Goal: Communication & Community: Answer question/provide support

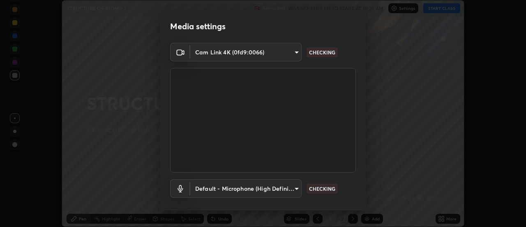
scroll to position [43, 0]
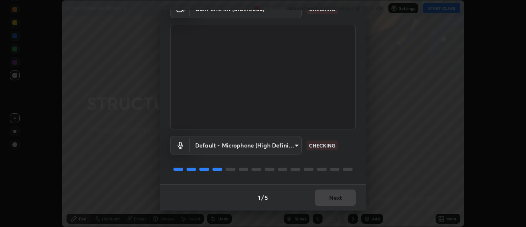
click at [343, 197] on div "1 / 5 Next" at bounding box center [263, 197] width 206 height 26
click at [343, 199] on div "1 / 5 Next" at bounding box center [263, 197] width 206 height 26
click at [342, 198] on div "1 / 5 Next" at bounding box center [263, 197] width 206 height 26
click at [339, 200] on div "1 / 5 Next" at bounding box center [263, 197] width 206 height 26
click at [339, 196] on button "Next" at bounding box center [335, 197] width 41 height 16
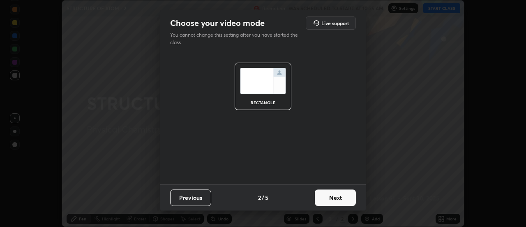
scroll to position [0, 0]
click at [341, 196] on button "Next" at bounding box center [335, 197] width 41 height 16
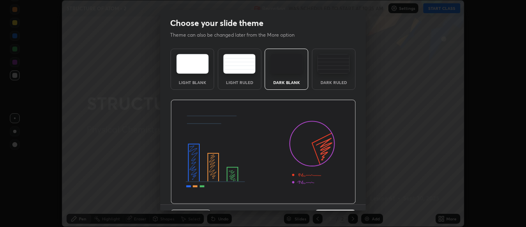
click at [335, 70] on img at bounding box center [333, 64] width 32 height 20
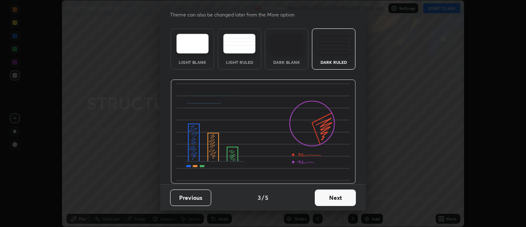
click at [343, 195] on button "Next" at bounding box center [335, 197] width 41 height 16
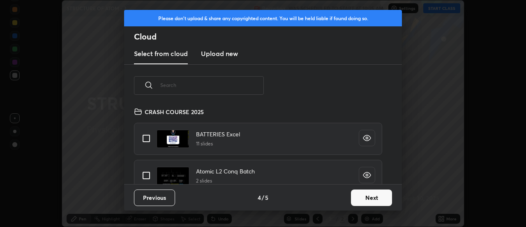
scroll to position [77, 264]
click at [149, 176] on input "grid" at bounding box center [146, 174] width 17 height 17
checkbox input "true"
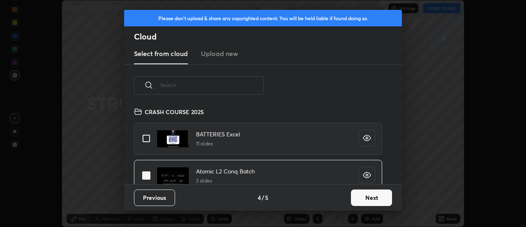
click at [380, 199] on button "Next" at bounding box center [371, 197] width 41 height 16
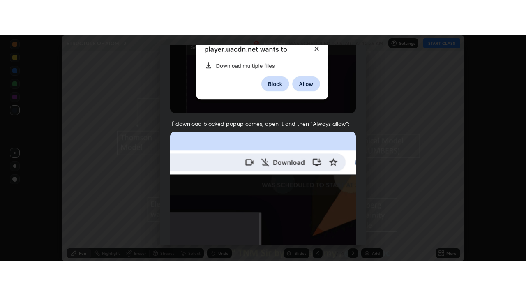
scroll to position [211, 0]
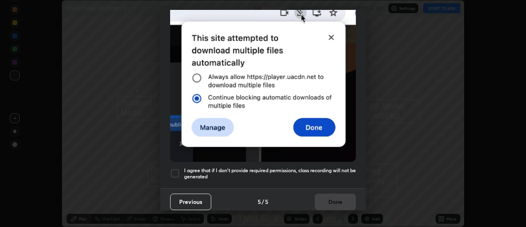
click at [176, 169] on div at bounding box center [175, 173] width 10 height 10
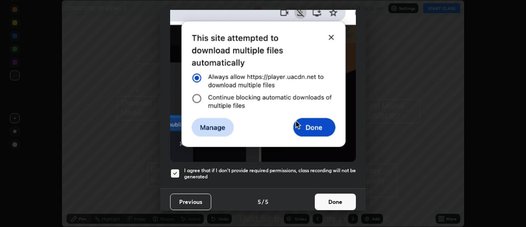
click at [338, 198] on button "Done" at bounding box center [335, 201] width 41 height 16
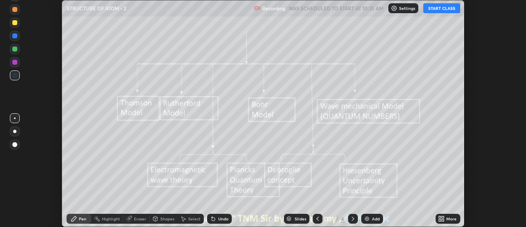
click at [319, 217] on icon at bounding box center [317, 218] width 7 height 7
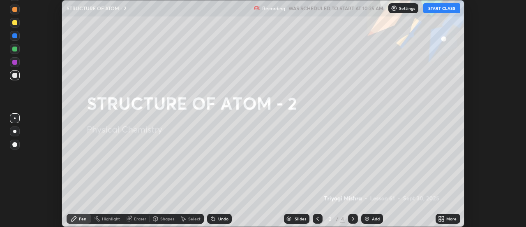
click at [446, 220] on div "More" at bounding box center [448, 218] width 25 height 10
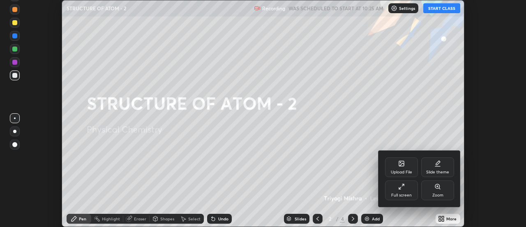
click at [403, 193] on div "Full screen" at bounding box center [401, 195] width 21 height 4
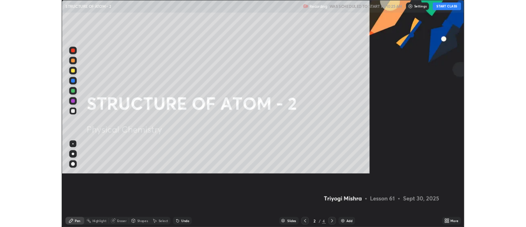
scroll to position [296, 526]
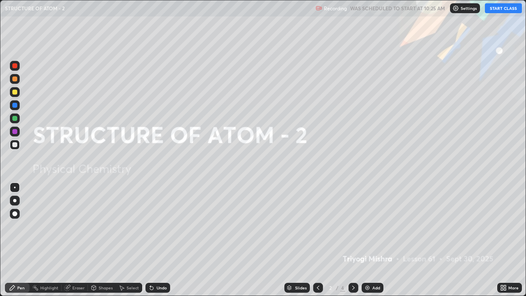
click at [502, 8] on button "START CLASS" at bounding box center [503, 8] width 37 height 10
click at [368, 226] on img at bounding box center [367, 287] width 7 height 7
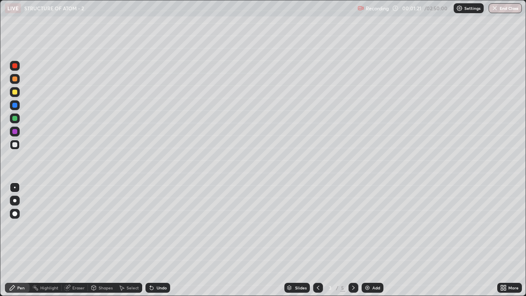
click at [15, 201] on div at bounding box center [14, 200] width 3 height 3
click at [15, 200] on div at bounding box center [14, 200] width 3 height 3
click at [79, 226] on div "Eraser" at bounding box center [78, 288] width 12 height 4
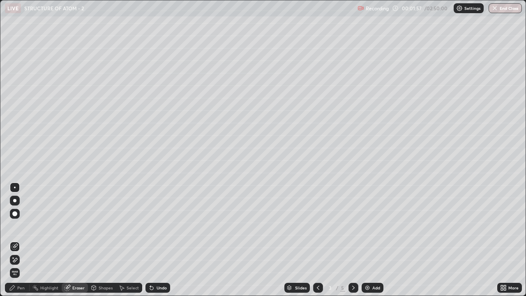
click at [18, 226] on span "Erase all" at bounding box center [14, 273] width 9 height 5
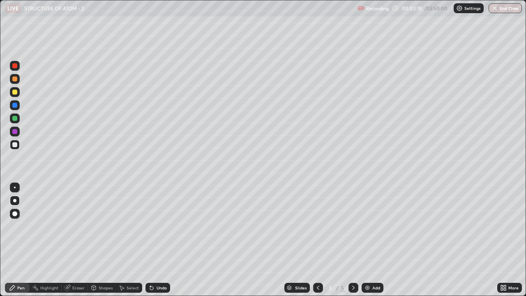
click at [103, 226] on div "Shapes" at bounding box center [106, 288] width 14 height 4
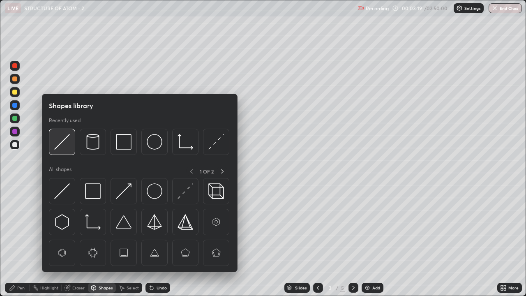
click at [69, 143] on img at bounding box center [62, 142] width 16 height 16
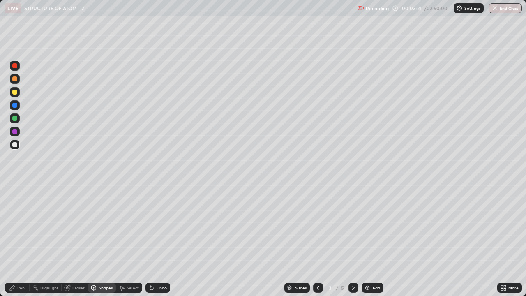
click at [21, 226] on div "Pen" at bounding box center [20, 288] width 7 height 4
click at [15, 187] on div at bounding box center [15, 188] width 2 height 2
click at [315, 226] on icon at bounding box center [318, 287] width 7 height 7
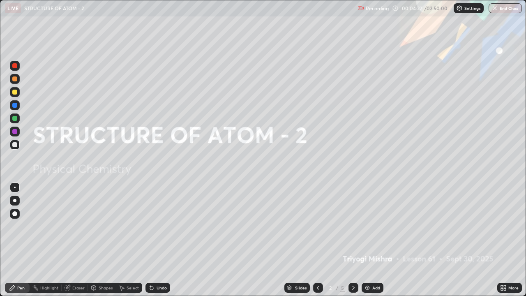
click at [351, 226] on icon at bounding box center [353, 287] width 7 height 7
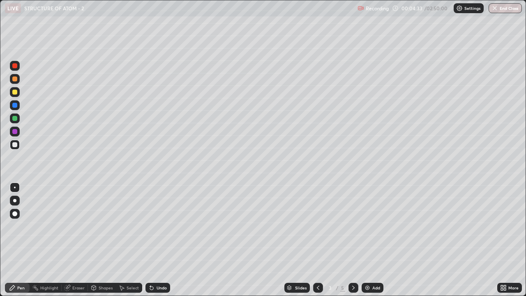
click at [15, 92] on div at bounding box center [14, 92] width 5 height 5
click at [15, 93] on div at bounding box center [14, 92] width 5 height 5
click at [14, 146] on div at bounding box center [14, 144] width 5 height 5
click at [13, 92] on div at bounding box center [14, 92] width 5 height 5
click at [14, 91] on div at bounding box center [14, 92] width 5 height 5
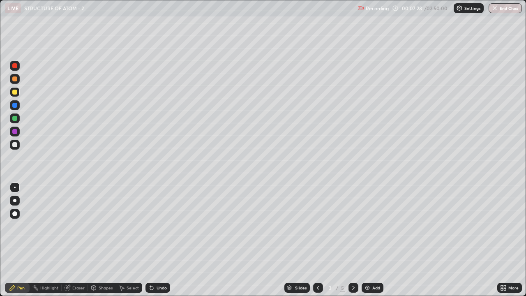
click at [50, 226] on div "Highlight" at bounding box center [49, 288] width 18 height 4
click at [19, 226] on div "Pen" at bounding box center [20, 288] width 7 height 4
click at [16, 201] on div at bounding box center [14, 200] width 3 height 3
click at [16, 146] on div at bounding box center [14, 144] width 5 height 5
click at [372, 226] on div "Add" at bounding box center [376, 288] width 8 height 4
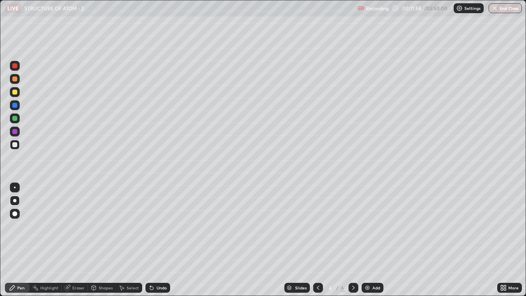
click at [15, 187] on div at bounding box center [15, 188] width 2 height 2
click at [18, 92] on div at bounding box center [15, 92] width 10 height 10
click at [15, 92] on div at bounding box center [14, 92] width 5 height 5
click at [76, 226] on div "Eraser" at bounding box center [78, 288] width 12 height 4
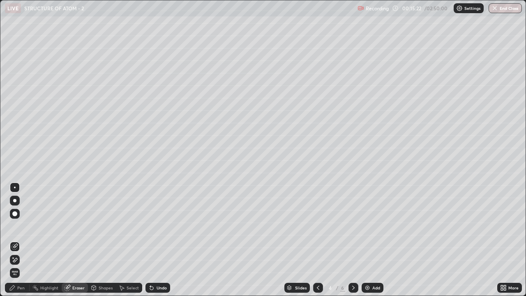
click at [18, 226] on div "Pen" at bounding box center [20, 288] width 7 height 4
click at [16, 226] on div "Pen" at bounding box center [17, 288] width 25 height 10
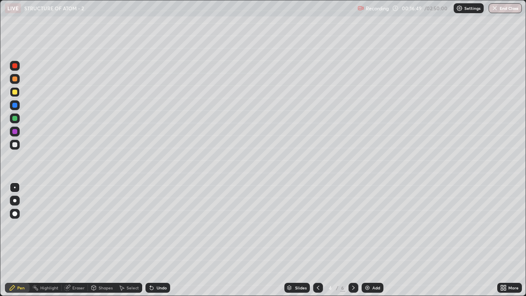
click at [102, 226] on div "Shapes" at bounding box center [106, 288] width 14 height 4
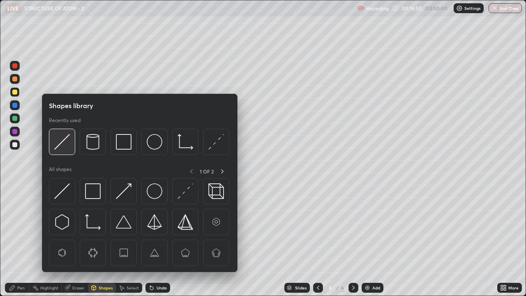
click at [63, 141] on img at bounding box center [62, 142] width 16 height 16
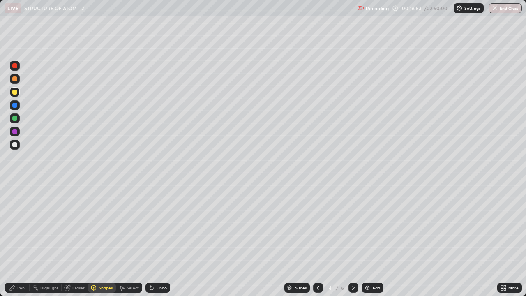
click at [20, 226] on div "Pen" at bounding box center [20, 288] width 7 height 4
click at [15, 145] on div at bounding box center [14, 144] width 5 height 5
click at [15, 143] on div at bounding box center [14, 144] width 5 height 5
click at [43, 226] on div "Highlight" at bounding box center [49, 288] width 18 height 4
click at [44, 226] on div "Highlight" at bounding box center [49, 288] width 18 height 4
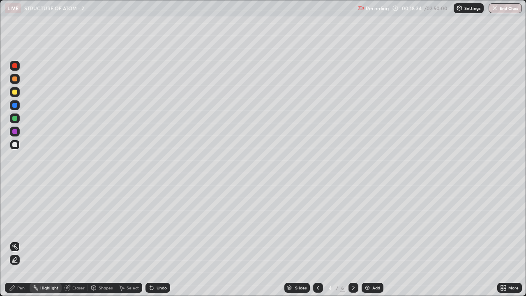
click at [353, 226] on icon at bounding box center [353, 287] width 7 height 7
click at [317, 226] on icon at bounding box center [318, 287] width 7 height 7
click at [373, 226] on div "Add" at bounding box center [376, 288] width 8 height 4
click at [22, 226] on div "Pen" at bounding box center [20, 288] width 7 height 4
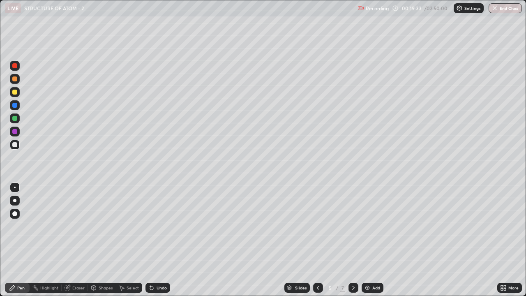
click at [76, 226] on div "Eraser" at bounding box center [78, 288] width 12 height 4
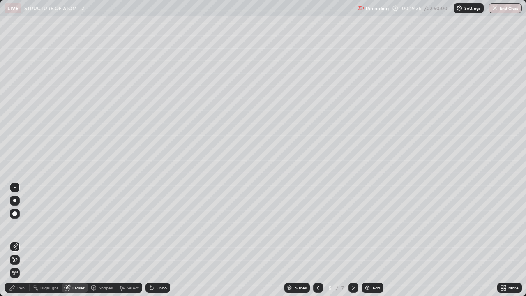
click at [16, 226] on div "Pen" at bounding box center [17, 288] width 25 height 10
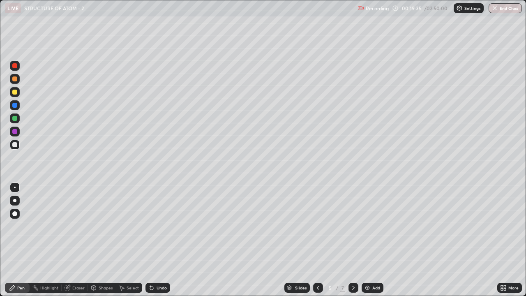
click at [17, 226] on div "Pen" at bounding box center [17, 288] width 25 height 10
click at [14, 91] on div at bounding box center [14, 92] width 5 height 5
click at [14, 93] on div at bounding box center [14, 92] width 5 height 5
click at [99, 226] on div "Shapes" at bounding box center [106, 288] width 14 height 4
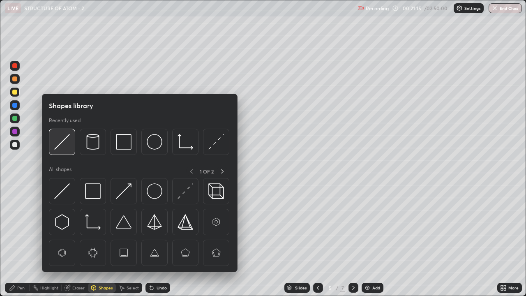
click at [63, 143] on img at bounding box center [62, 142] width 16 height 16
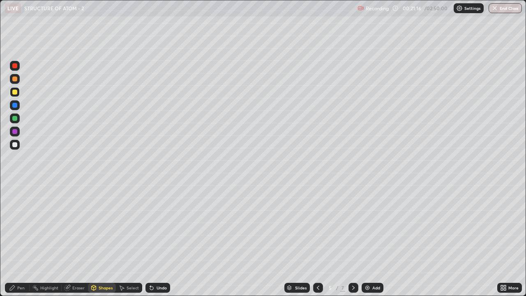
click at [16, 226] on div "Pen" at bounding box center [17, 288] width 25 height 10
click at [108, 226] on div "Shapes" at bounding box center [106, 288] width 14 height 4
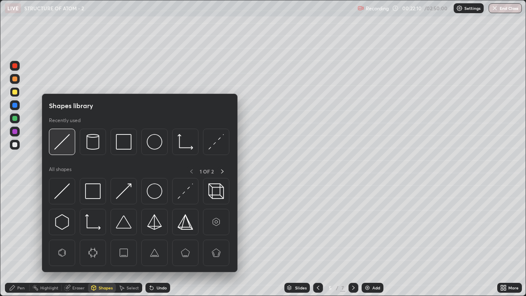
click at [68, 146] on img at bounding box center [62, 142] width 16 height 16
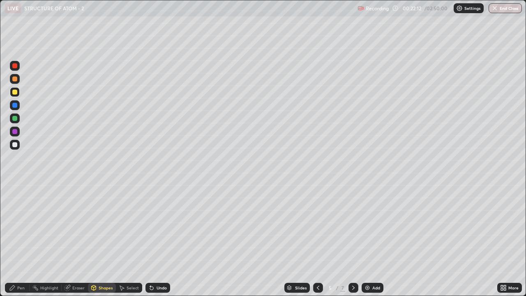
click at [18, 226] on div "Pen" at bounding box center [20, 288] width 7 height 4
click at [370, 226] on img at bounding box center [367, 287] width 7 height 7
click at [16, 146] on div at bounding box center [14, 144] width 5 height 5
click at [14, 146] on div at bounding box center [14, 144] width 5 height 5
click at [16, 92] on div at bounding box center [14, 92] width 5 height 5
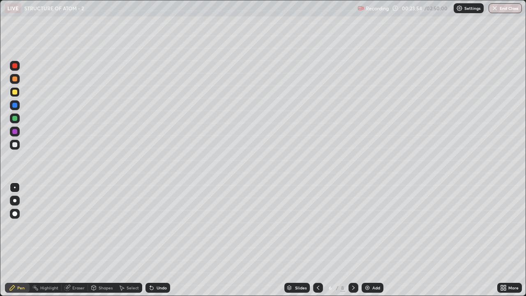
click at [16, 92] on div at bounding box center [14, 92] width 5 height 5
click at [99, 226] on div "Shapes" at bounding box center [106, 288] width 14 height 4
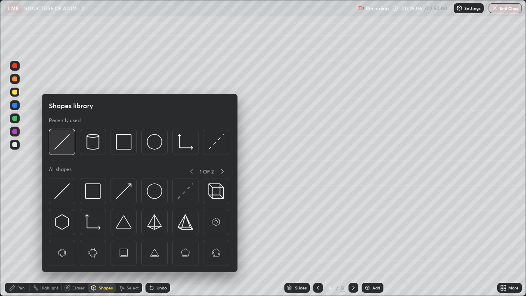
click at [61, 144] on img at bounding box center [62, 142] width 16 height 16
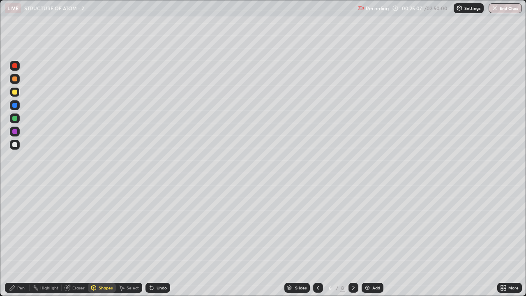
click at [14, 226] on icon at bounding box center [12, 287] width 7 height 7
click at [14, 144] on div at bounding box center [14, 144] width 5 height 5
click at [14, 145] on div at bounding box center [14, 144] width 5 height 5
click at [16, 92] on div at bounding box center [14, 92] width 5 height 5
click at [16, 90] on div at bounding box center [14, 92] width 5 height 5
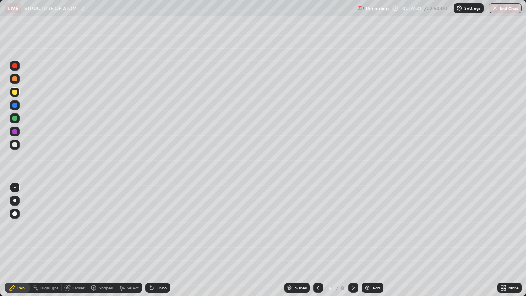
click at [368, 226] on img at bounding box center [367, 287] width 7 height 7
click at [15, 146] on div at bounding box center [14, 144] width 5 height 5
click at [16, 146] on div at bounding box center [14, 144] width 5 height 5
click at [103, 226] on div "Shapes" at bounding box center [102, 288] width 28 height 10
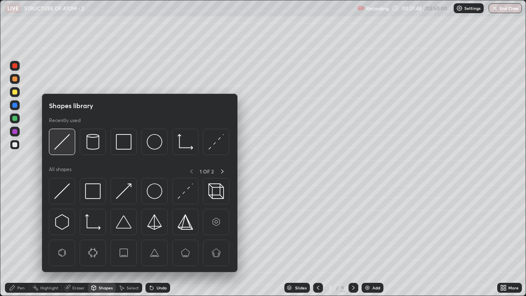
click at [62, 142] on img at bounding box center [62, 142] width 16 height 16
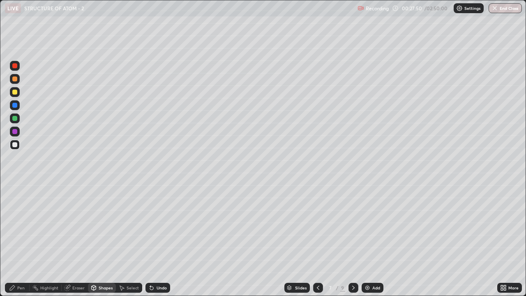
click at [21, 226] on div "Pen" at bounding box center [20, 288] width 7 height 4
click at [14, 143] on div at bounding box center [14, 144] width 5 height 5
click at [15, 201] on div at bounding box center [14, 200] width 3 height 3
click at [16, 200] on div at bounding box center [14, 200] width 3 height 3
click at [14, 92] on div at bounding box center [14, 92] width 5 height 5
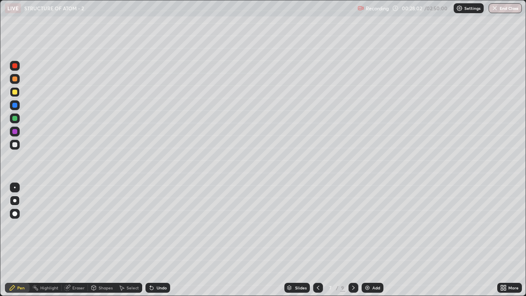
click at [14, 92] on div at bounding box center [14, 92] width 5 height 5
click at [76, 226] on div "Eraser" at bounding box center [78, 288] width 12 height 4
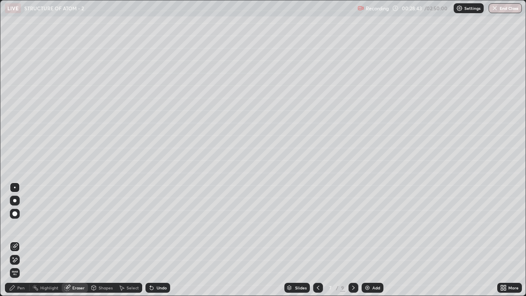
click at [20, 226] on div "Pen" at bounding box center [20, 288] width 7 height 4
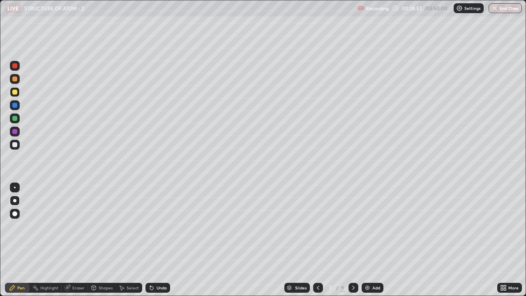
click at [11, 189] on div at bounding box center [15, 188] width 10 height 10
click at [15, 187] on div at bounding box center [15, 188] width 2 height 2
click at [371, 226] on div "Add" at bounding box center [373, 288] width 22 height 10
click at [74, 226] on div "Eraser" at bounding box center [78, 288] width 12 height 4
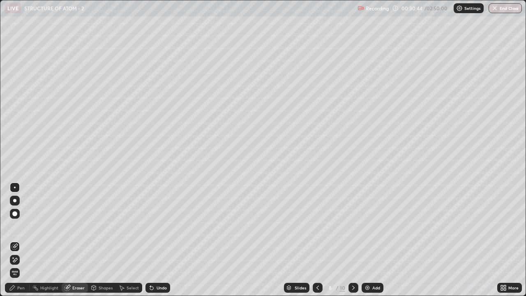
click at [15, 226] on span "Erase all" at bounding box center [14, 273] width 9 height 5
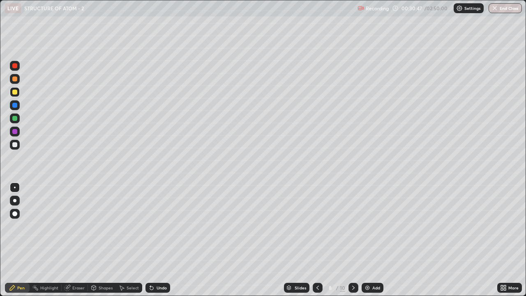
click at [317, 226] on icon at bounding box center [317, 287] width 7 height 7
click at [16, 146] on div at bounding box center [14, 144] width 5 height 5
click at [15, 146] on div at bounding box center [14, 144] width 5 height 5
click at [79, 226] on div "Eraser" at bounding box center [78, 288] width 12 height 4
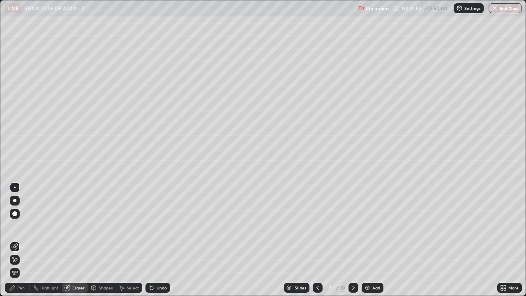
click at [20, 226] on div "Pen" at bounding box center [20, 288] width 7 height 4
click at [18, 226] on div "Pen" at bounding box center [20, 288] width 7 height 4
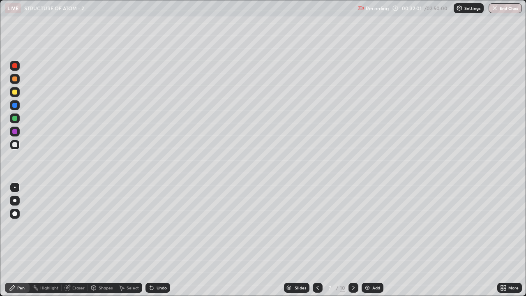
click at [14, 91] on div at bounding box center [14, 92] width 5 height 5
click at [11, 90] on div at bounding box center [15, 92] width 10 height 10
click at [49, 226] on div "Highlight" at bounding box center [49, 288] width 18 height 4
click at [51, 226] on div "Highlight" at bounding box center [46, 288] width 32 height 10
click at [15, 226] on icon at bounding box center [12, 287] width 7 height 7
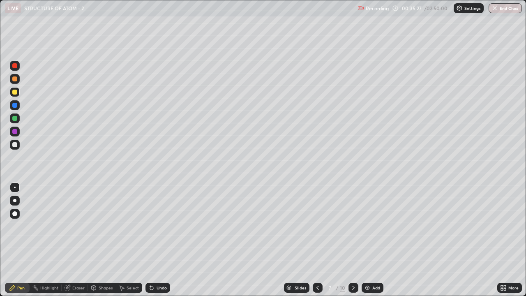
click at [15, 143] on div at bounding box center [14, 144] width 5 height 5
click at [16, 144] on div at bounding box center [14, 144] width 5 height 5
click at [75, 226] on div "Eraser" at bounding box center [78, 288] width 12 height 4
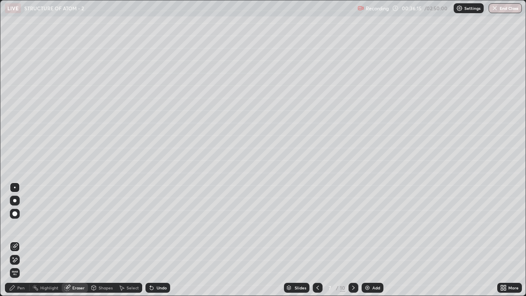
click at [18, 226] on div "Pen" at bounding box center [20, 288] width 7 height 4
click at [15, 226] on icon at bounding box center [12, 287] width 7 height 7
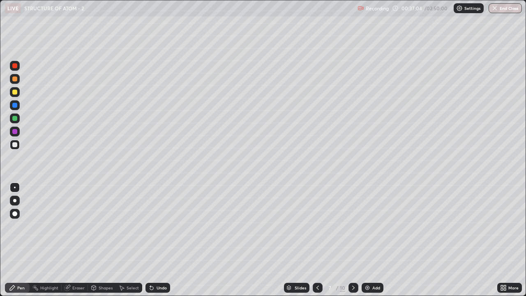
click at [366, 226] on img at bounding box center [367, 287] width 7 height 7
click at [317, 226] on icon at bounding box center [318, 287] width 7 height 7
click at [352, 226] on icon at bounding box center [353, 287] width 7 height 7
click at [317, 226] on icon at bounding box center [318, 287] width 7 height 7
click at [352, 226] on icon at bounding box center [353, 287] width 7 height 7
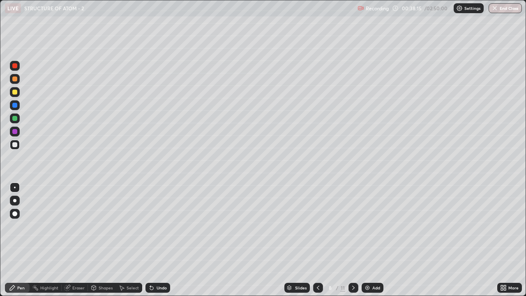
click at [96, 226] on icon at bounding box center [93, 287] width 7 height 7
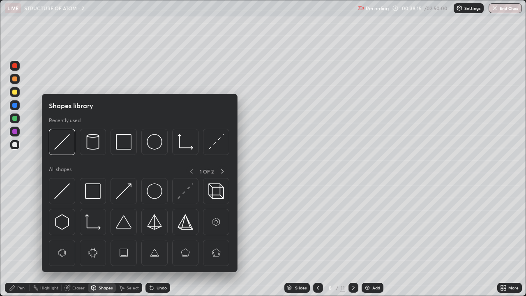
click at [77, 226] on div "Eraser" at bounding box center [78, 288] width 12 height 4
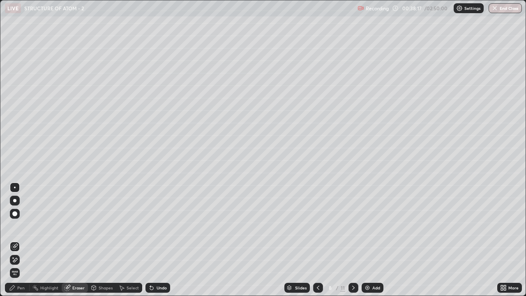
click at [21, 226] on div "Pen" at bounding box center [20, 288] width 7 height 4
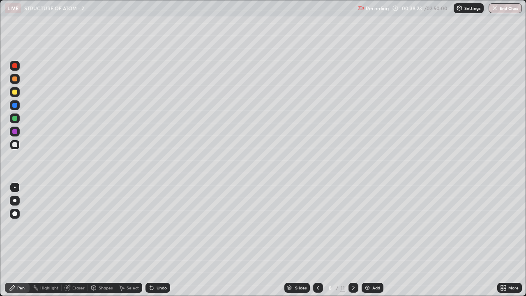
click at [317, 226] on icon at bounding box center [318, 287] width 7 height 7
click at [353, 226] on icon at bounding box center [353, 287] width 7 height 7
click at [317, 226] on icon at bounding box center [318, 288] width 2 height 4
click at [14, 95] on div at bounding box center [15, 92] width 10 height 10
click at [15, 93] on div at bounding box center [14, 92] width 5 height 5
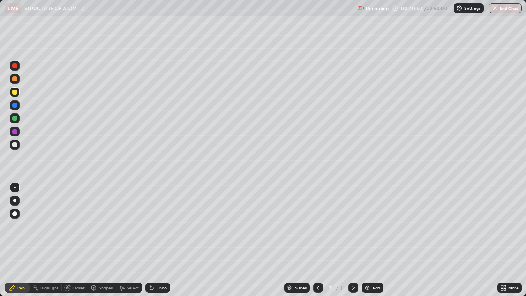
click at [16, 92] on div at bounding box center [14, 92] width 5 height 5
click at [352, 226] on icon at bounding box center [353, 287] width 7 height 7
click at [15, 147] on div at bounding box center [14, 144] width 5 height 5
click at [16, 144] on div at bounding box center [14, 144] width 5 height 5
click at [15, 201] on div at bounding box center [14, 200] width 3 height 3
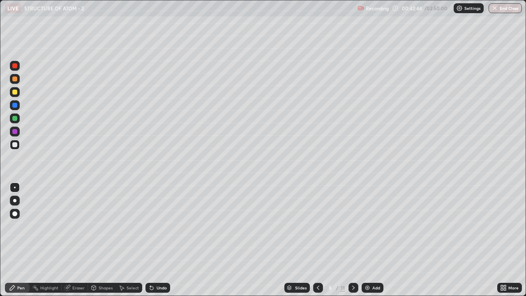
click at [15, 201] on div at bounding box center [14, 200] width 3 height 3
click at [15, 187] on div at bounding box center [15, 188] width 2 height 2
click at [74, 226] on div "Eraser" at bounding box center [78, 288] width 12 height 4
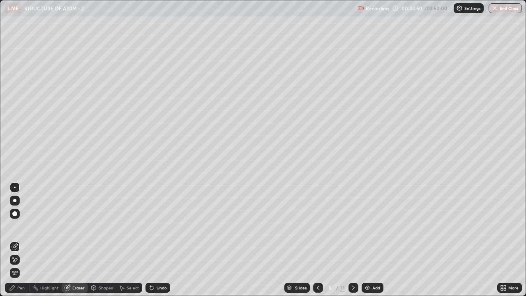
click at [353, 226] on icon at bounding box center [353, 287] width 7 height 7
click at [23, 226] on div "Pen" at bounding box center [20, 288] width 7 height 4
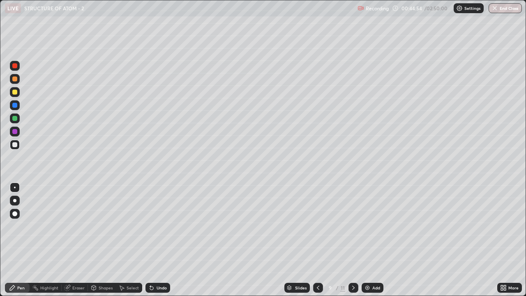
click at [317, 226] on icon at bounding box center [318, 287] width 7 height 7
click at [106, 226] on div "Shapes" at bounding box center [106, 288] width 14 height 4
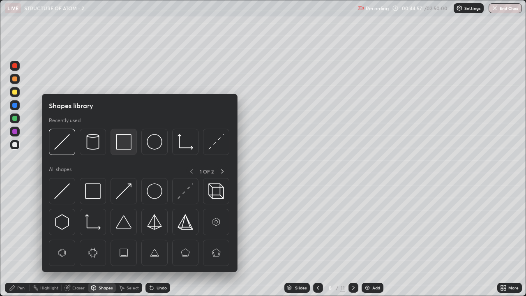
click at [123, 144] on img at bounding box center [124, 142] width 16 height 16
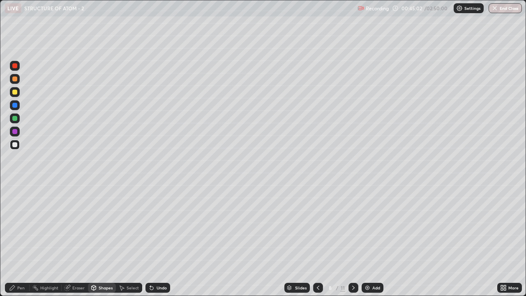
click at [16, 226] on div "Pen" at bounding box center [17, 288] width 25 height 10
click at [14, 146] on div at bounding box center [14, 144] width 5 height 5
click at [354, 226] on icon at bounding box center [353, 287] width 7 height 7
click at [77, 226] on div "Eraser" at bounding box center [78, 288] width 12 height 4
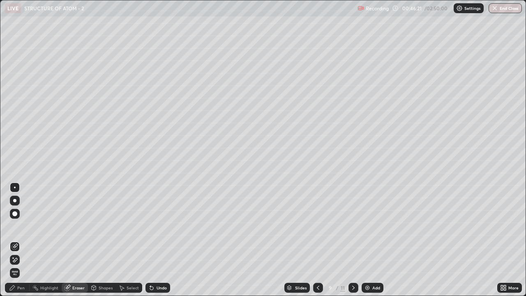
click at [22, 226] on div "Pen" at bounding box center [20, 288] width 7 height 4
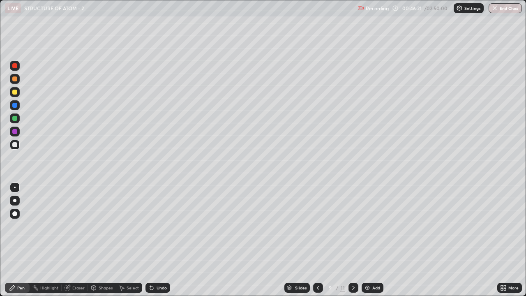
click at [19, 226] on div "Pen" at bounding box center [20, 288] width 7 height 4
click at [14, 94] on div at bounding box center [14, 92] width 5 height 5
click at [15, 92] on div at bounding box center [14, 92] width 5 height 5
click at [16, 143] on div at bounding box center [14, 144] width 5 height 5
click at [15, 143] on div at bounding box center [14, 144] width 5 height 5
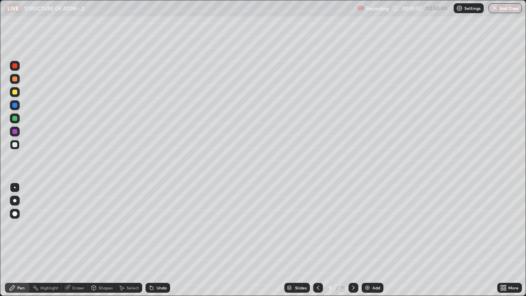
click at [352, 226] on icon at bounding box center [353, 287] width 7 height 7
click at [317, 226] on icon at bounding box center [318, 287] width 7 height 7
click at [373, 226] on div "Add" at bounding box center [376, 288] width 8 height 4
click at [14, 93] on div at bounding box center [14, 92] width 5 height 5
click at [14, 92] on div at bounding box center [14, 92] width 5 height 5
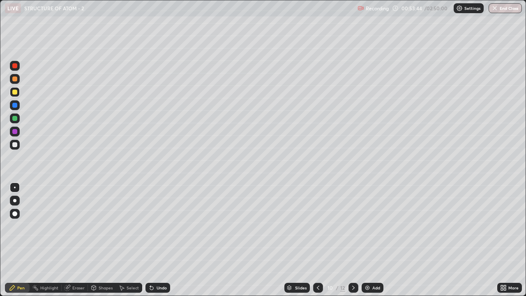
click at [16, 145] on div at bounding box center [14, 144] width 5 height 5
click at [16, 143] on div at bounding box center [14, 144] width 5 height 5
click at [82, 226] on div "Eraser" at bounding box center [78, 288] width 12 height 4
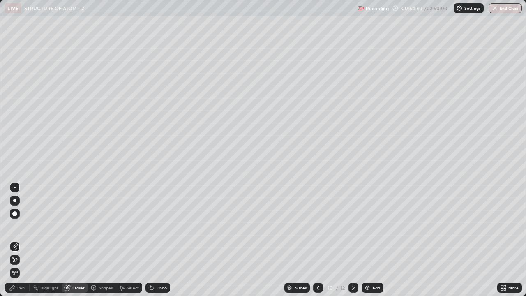
click at [23, 226] on div "Pen" at bounding box center [20, 288] width 7 height 4
click at [21, 226] on div "Pen" at bounding box center [20, 288] width 7 height 4
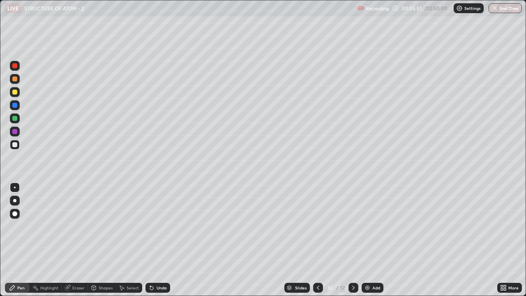
click at [102, 226] on div "Shapes" at bounding box center [106, 288] width 14 height 4
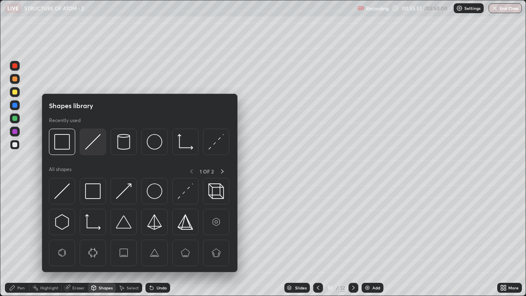
click at [88, 143] on img at bounding box center [93, 142] width 16 height 16
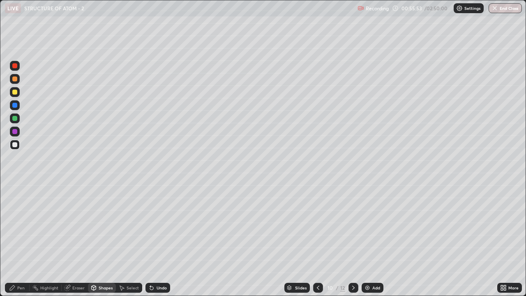
click at [17, 226] on div "Pen" at bounding box center [17, 288] width 25 height 10
click at [371, 226] on div "Add" at bounding box center [373, 288] width 22 height 10
click at [17, 145] on div at bounding box center [14, 144] width 5 height 5
click at [510, 226] on div "More" at bounding box center [514, 288] width 10 height 4
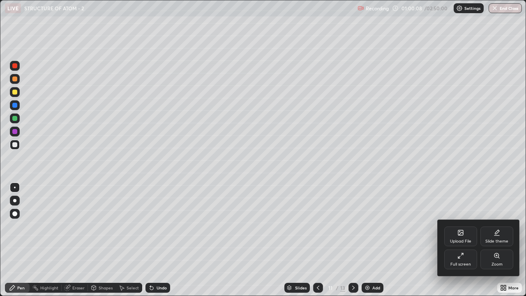
click at [461, 226] on icon at bounding box center [461, 255] width 7 height 7
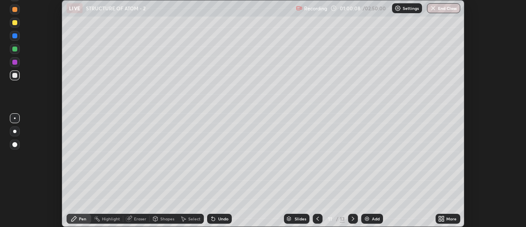
scroll to position [40884, 40585]
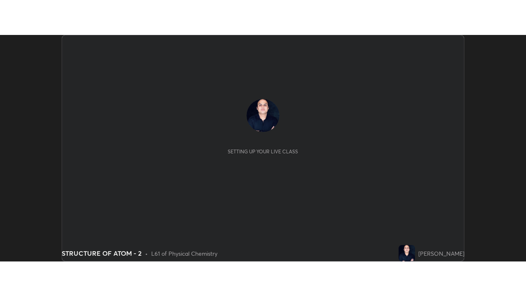
scroll to position [227, 526]
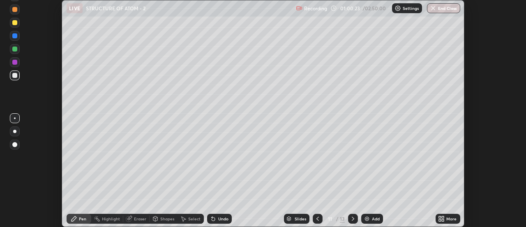
click at [449, 220] on div "More" at bounding box center [451, 218] width 10 height 4
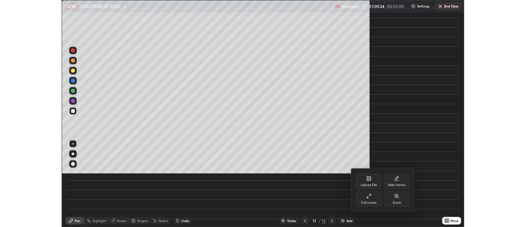
scroll to position [296, 526]
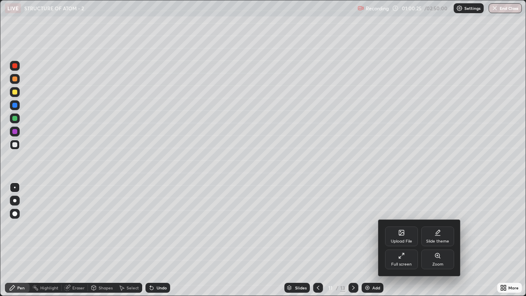
click at [404, 226] on icon at bounding box center [401, 255] width 7 height 7
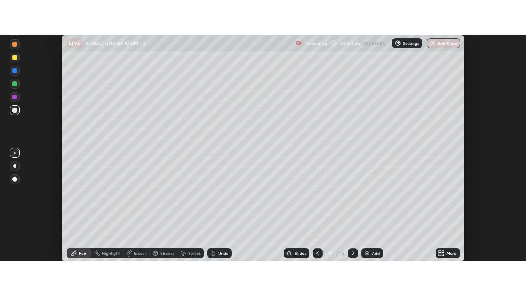
scroll to position [40884, 40585]
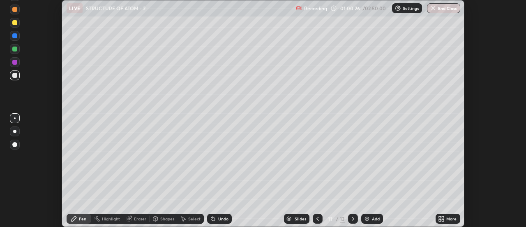
click at [446, 217] on div "More" at bounding box center [448, 218] width 25 height 10
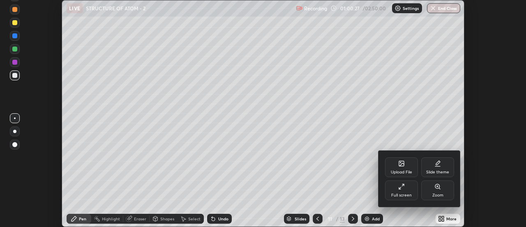
click at [402, 193] on div "Full screen" at bounding box center [401, 195] width 21 height 4
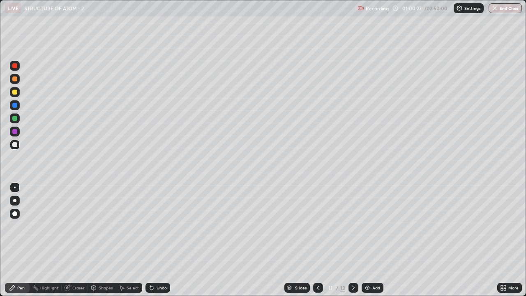
scroll to position [296, 526]
click at [15, 201] on div at bounding box center [14, 200] width 3 height 3
click at [15, 91] on div at bounding box center [14, 92] width 5 height 5
click at [14, 91] on div at bounding box center [14, 92] width 5 height 5
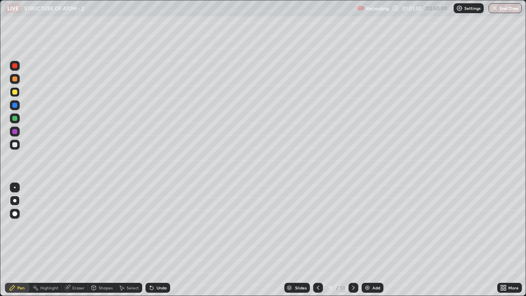
click at [16, 144] on div at bounding box center [14, 144] width 5 height 5
click at [14, 145] on div at bounding box center [14, 144] width 5 height 5
click at [76, 226] on div "Eraser" at bounding box center [78, 288] width 12 height 4
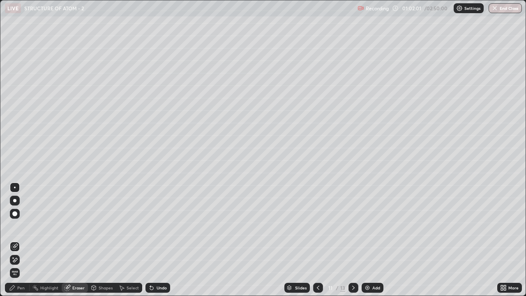
click at [43, 226] on div "Highlight" at bounding box center [49, 288] width 18 height 4
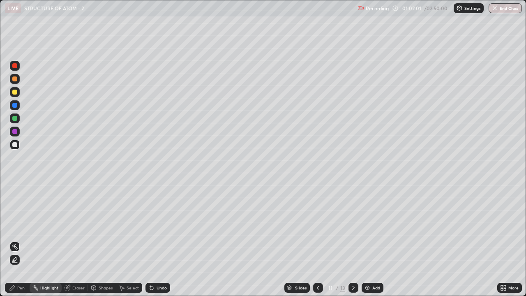
click at [20, 226] on div "Pen" at bounding box center [20, 288] width 7 height 4
click at [75, 226] on div "Eraser" at bounding box center [78, 288] width 12 height 4
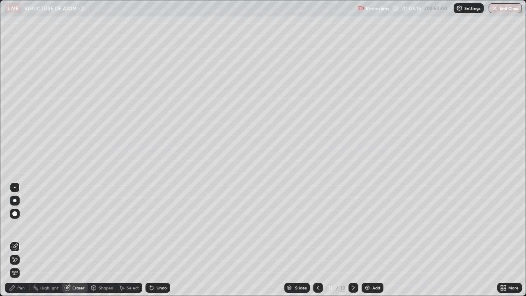
click at [22, 226] on div "Pen" at bounding box center [20, 288] width 7 height 4
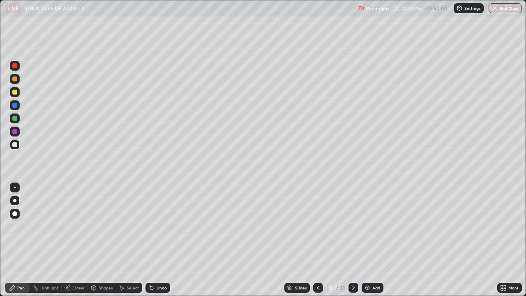
click at [20, 226] on div "Pen" at bounding box center [20, 288] width 7 height 4
click at [373, 226] on div "Add" at bounding box center [376, 288] width 8 height 4
click at [317, 226] on icon at bounding box center [318, 288] width 2 height 4
click at [353, 226] on icon at bounding box center [353, 287] width 7 height 7
click at [15, 94] on div at bounding box center [14, 92] width 5 height 5
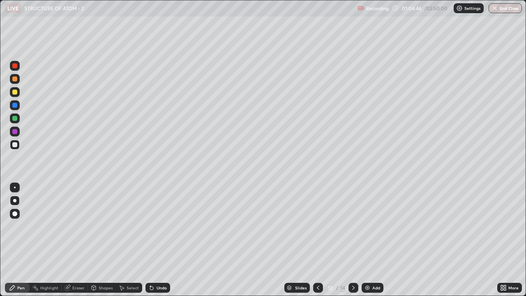
click at [15, 92] on div at bounding box center [14, 92] width 5 height 5
click at [71, 226] on div "Eraser" at bounding box center [75, 288] width 26 height 10
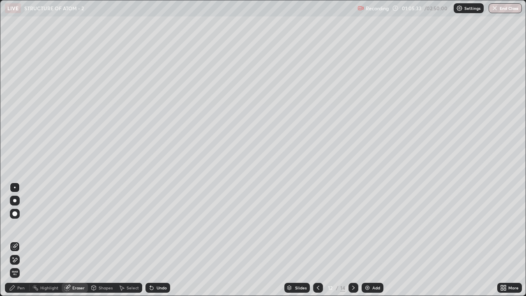
click at [13, 226] on span "Erase all" at bounding box center [14, 273] width 9 height 5
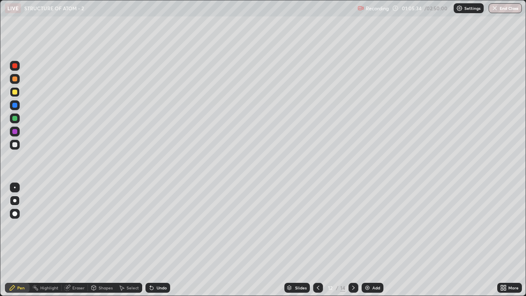
click at [317, 226] on icon at bounding box center [318, 287] width 7 height 7
click at [508, 226] on div "More" at bounding box center [509, 288] width 25 height 10
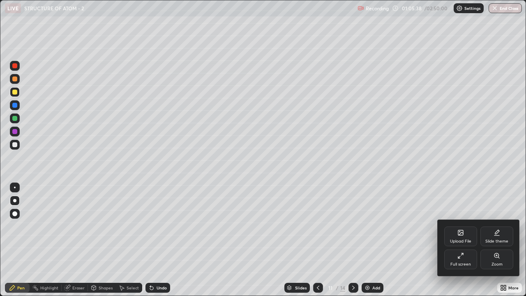
click at [497, 226] on div "Slide theme" at bounding box center [497, 237] width 33 height 20
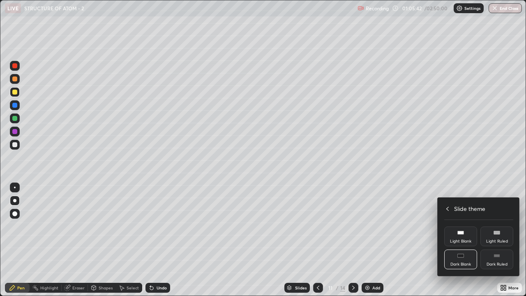
click at [499, 226] on rect at bounding box center [497, 255] width 6 height 0
click at [488, 178] on div at bounding box center [263, 148] width 526 height 296
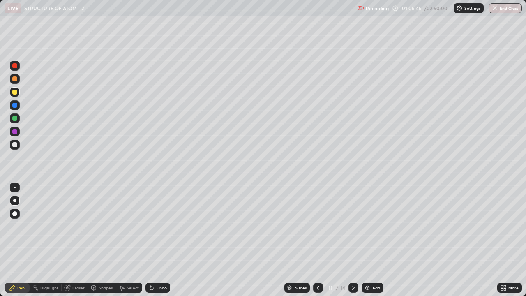
click at [368, 226] on img at bounding box center [367, 287] width 7 height 7
click at [18, 145] on div at bounding box center [15, 145] width 10 height 10
click at [15, 145] on div at bounding box center [14, 144] width 5 height 5
click at [14, 94] on div at bounding box center [14, 92] width 5 height 5
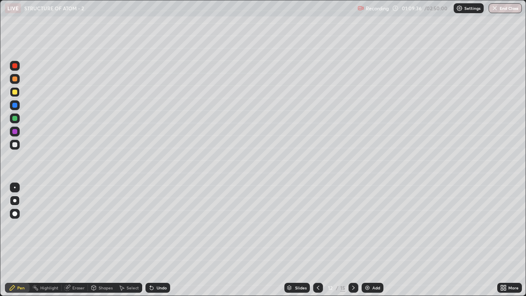
click at [44, 226] on div "Highlight" at bounding box center [46, 288] width 32 height 10
click at [17, 226] on div "Pen" at bounding box center [20, 288] width 7 height 4
click at [14, 188] on div at bounding box center [15, 188] width 2 height 2
click at [18, 144] on div at bounding box center [15, 145] width 10 height 10
click at [16, 143] on div at bounding box center [14, 144] width 5 height 5
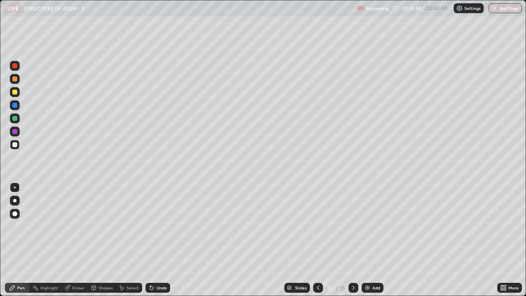
click at [47, 226] on div "Highlight" at bounding box center [49, 288] width 18 height 4
click at [19, 226] on div "Pen" at bounding box center [20, 288] width 7 height 4
click at [16, 92] on div at bounding box center [14, 92] width 5 height 5
click at [15, 92] on div at bounding box center [14, 92] width 5 height 5
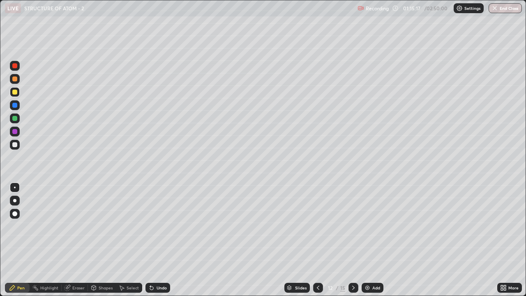
click at [370, 226] on img at bounding box center [367, 287] width 7 height 7
click at [16, 146] on div at bounding box center [14, 144] width 5 height 5
click at [105, 226] on div "Shapes" at bounding box center [106, 288] width 14 height 4
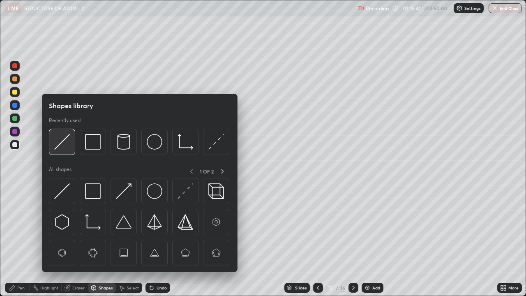
click at [66, 143] on img at bounding box center [62, 142] width 16 height 16
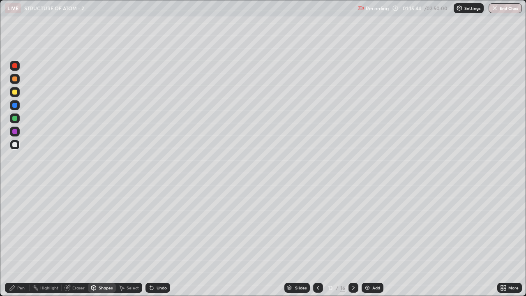
click at [19, 226] on div "Pen" at bounding box center [20, 288] width 7 height 4
click at [15, 201] on div at bounding box center [14, 200] width 3 height 3
click at [13, 92] on div at bounding box center [14, 92] width 5 height 5
click at [15, 92] on div at bounding box center [14, 92] width 5 height 5
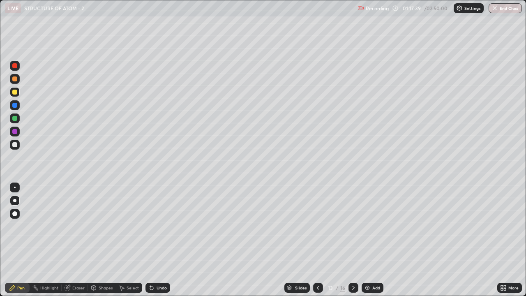
click at [49, 226] on div "Highlight" at bounding box center [49, 288] width 18 height 4
click at [20, 226] on div "Pen" at bounding box center [20, 288] width 7 height 4
click at [14, 187] on div at bounding box center [15, 188] width 2 height 2
click at [15, 187] on div at bounding box center [15, 188] width 2 height 2
click at [76, 226] on div "Eraser" at bounding box center [78, 288] width 12 height 4
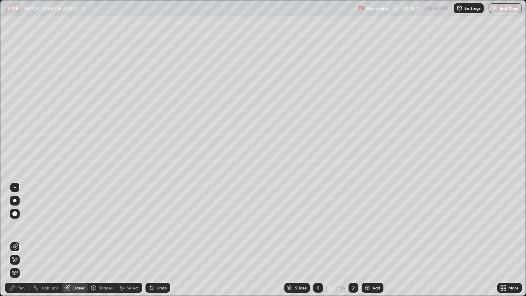
click at [23, 226] on div "Pen" at bounding box center [20, 288] width 7 height 4
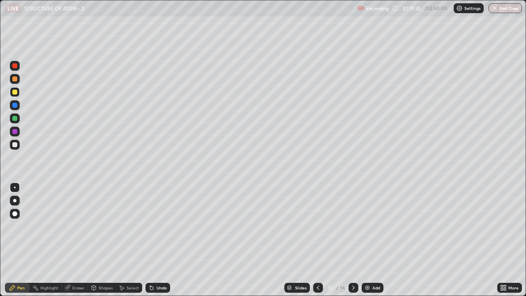
click at [76, 226] on div "Eraser" at bounding box center [78, 288] width 12 height 4
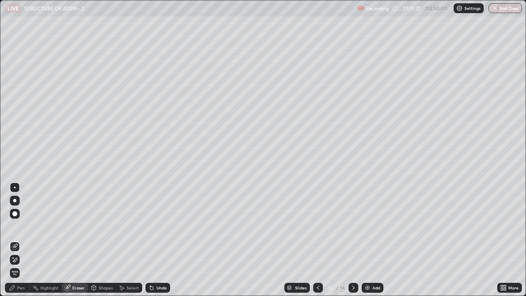
click at [21, 226] on div "Pen" at bounding box center [20, 288] width 7 height 4
click at [19, 226] on div "Pen" at bounding box center [20, 288] width 7 height 4
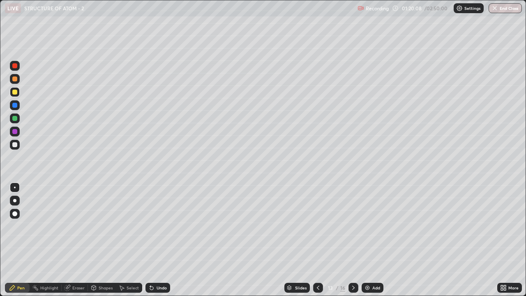
click at [42, 226] on div "Highlight" at bounding box center [46, 288] width 32 height 10
click at [16, 226] on div "Pen" at bounding box center [17, 288] width 25 height 10
click at [353, 226] on icon at bounding box center [353, 288] width 2 height 4
click at [352, 226] on icon at bounding box center [353, 287] width 7 height 7
click at [319, 226] on icon at bounding box center [318, 287] width 7 height 7
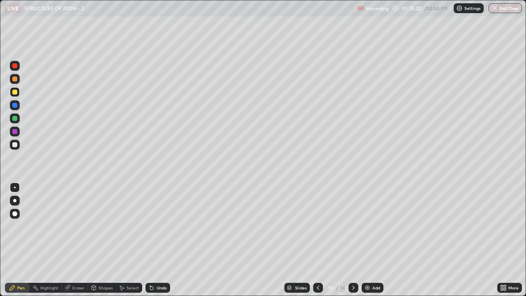
click at [318, 226] on icon at bounding box center [318, 287] width 7 height 7
click at [353, 226] on icon at bounding box center [353, 287] width 7 height 7
click at [81, 226] on div "Eraser" at bounding box center [78, 288] width 12 height 4
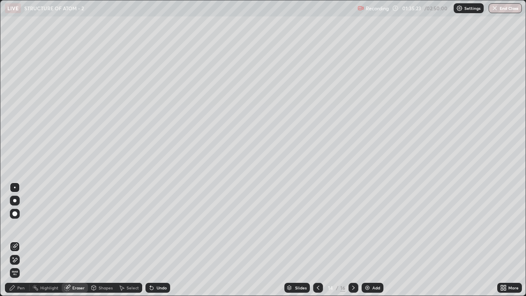
click at [15, 226] on span "Erase all" at bounding box center [14, 273] width 9 height 5
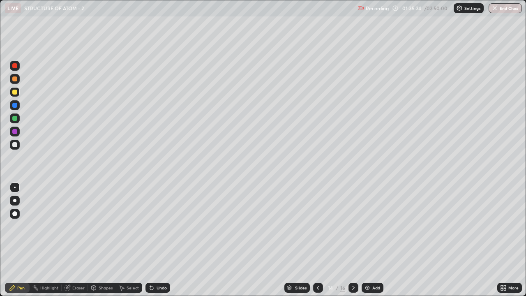
click at [317, 226] on icon at bounding box center [318, 287] width 7 height 7
click at [372, 226] on div "Add" at bounding box center [376, 288] width 8 height 4
click at [318, 226] on icon at bounding box center [318, 288] width 2 height 4
click at [353, 226] on icon at bounding box center [353, 288] width 2 height 4
click at [16, 146] on div at bounding box center [14, 144] width 5 height 5
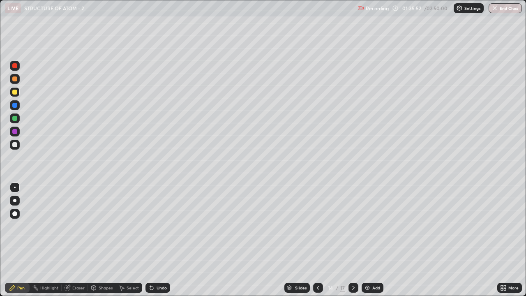
click at [15, 145] on div at bounding box center [14, 144] width 5 height 5
click at [14, 201] on div at bounding box center [14, 200] width 3 height 3
click at [15, 187] on div at bounding box center [15, 188] width 2 height 2
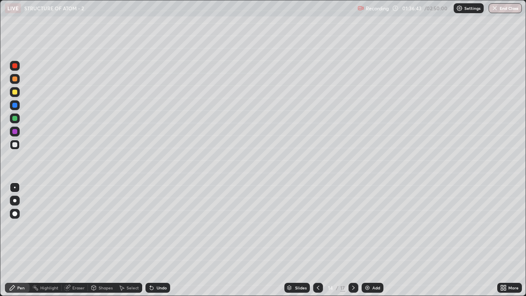
click at [16, 94] on div at bounding box center [14, 92] width 5 height 5
click at [16, 93] on div at bounding box center [14, 92] width 5 height 5
click at [14, 146] on div at bounding box center [14, 144] width 5 height 5
click at [16, 145] on div at bounding box center [14, 144] width 5 height 5
click at [78, 226] on div "Eraser" at bounding box center [78, 288] width 12 height 4
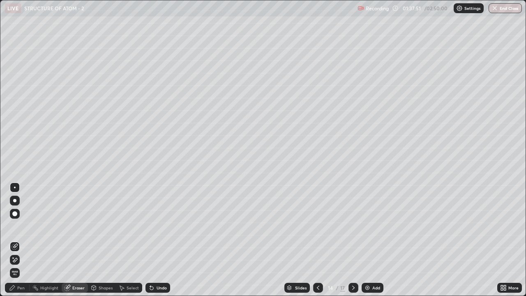
click at [18, 226] on div "Pen" at bounding box center [20, 288] width 7 height 4
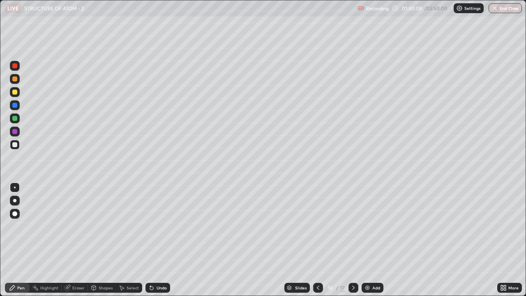
click at [369, 226] on img at bounding box center [367, 287] width 7 height 7
click at [15, 201] on div at bounding box center [14, 200] width 3 height 3
click at [14, 199] on div at bounding box center [14, 200] width 3 height 3
click at [100, 226] on div "Shapes" at bounding box center [106, 288] width 14 height 4
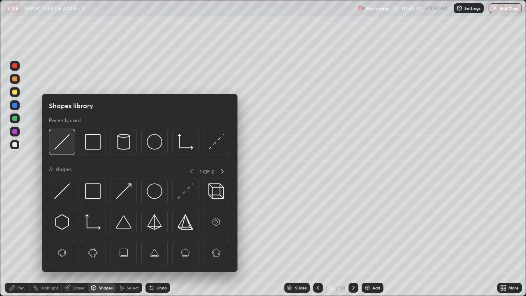
click at [67, 141] on img at bounding box center [62, 142] width 16 height 16
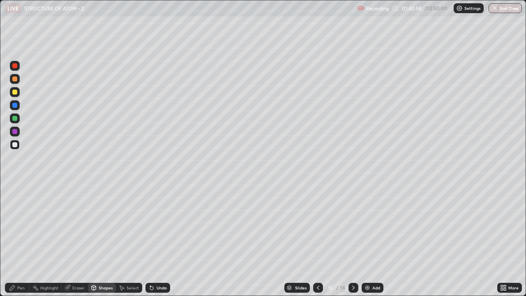
click at [17, 226] on div "Pen" at bounding box center [20, 288] width 7 height 4
click at [77, 226] on div "Eraser" at bounding box center [75, 288] width 26 height 10
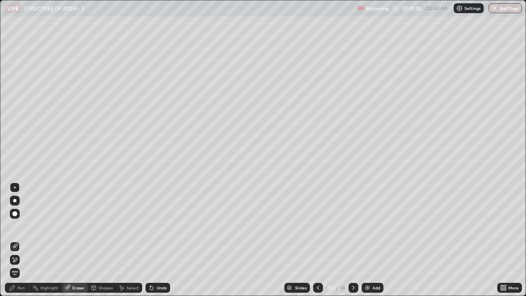
click at [21, 226] on div "Pen" at bounding box center [20, 288] width 7 height 4
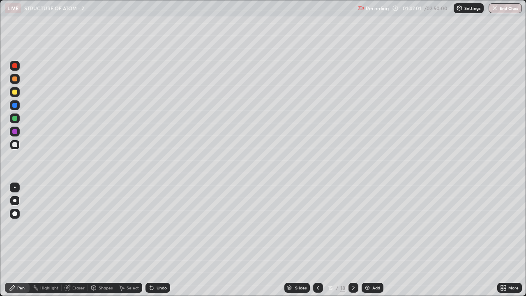
click at [15, 187] on div at bounding box center [15, 188] width 2 height 2
click at [48, 226] on div "Highlight" at bounding box center [49, 288] width 18 height 4
click at [20, 226] on div "Pen" at bounding box center [20, 288] width 7 height 4
click at [17, 226] on div "Pen" at bounding box center [17, 288] width 25 height 10
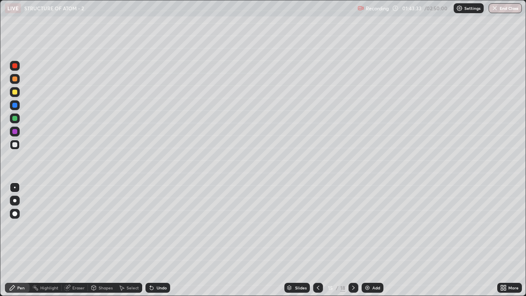
click at [18, 92] on div at bounding box center [15, 92] width 10 height 10
click at [16, 93] on div at bounding box center [14, 92] width 5 height 5
click at [74, 226] on div "Eraser" at bounding box center [78, 288] width 12 height 4
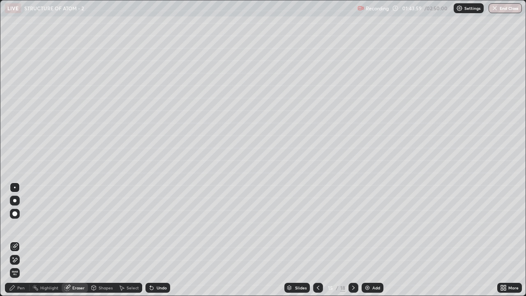
click at [21, 226] on div "Pen" at bounding box center [20, 288] width 7 height 4
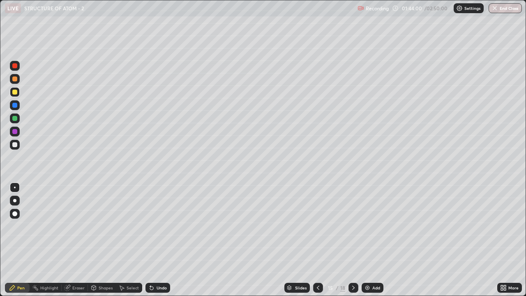
click at [21, 226] on div "Pen" at bounding box center [20, 288] width 7 height 4
click at [75, 226] on div "Eraser" at bounding box center [78, 288] width 12 height 4
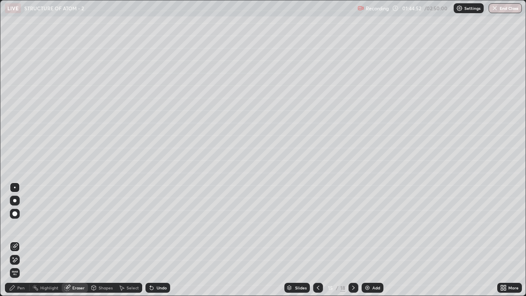
click at [14, 215] on div at bounding box center [14, 213] width 5 height 5
click at [18, 226] on div "Pen" at bounding box center [20, 288] width 7 height 4
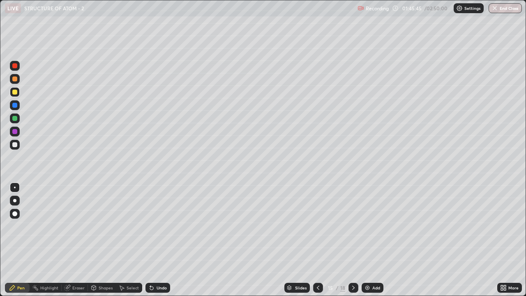
click at [43, 226] on div "Highlight" at bounding box center [49, 288] width 18 height 4
click at [18, 226] on div "Pen" at bounding box center [20, 288] width 7 height 4
click at [14, 201] on div at bounding box center [14, 200] width 3 height 3
click at [79, 226] on div "Eraser" at bounding box center [78, 288] width 12 height 4
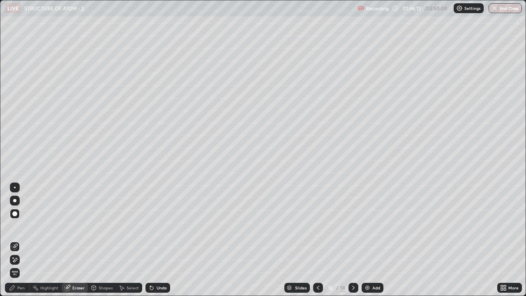
click at [16, 226] on div "Pen" at bounding box center [17, 288] width 25 height 10
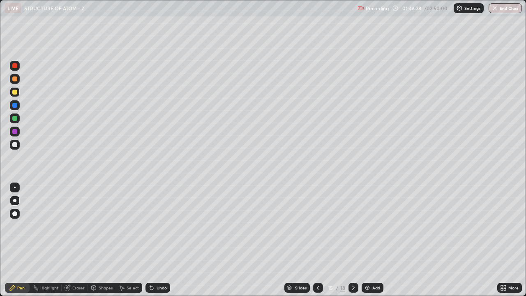
click at [15, 187] on div at bounding box center [15, 188] width 2 height 2
click at [353, 226] on icon at bounding box center [353, 287] width 7 height 7
click at [317, 226] on icon at bounding box center [318, 287] width 7 height 7
click at [372, 226] on div "Add" at bounding box center [373, 288] width 22 height 10
click at [14, 146] on div at bounding box center [14, 144] width 5 height 5
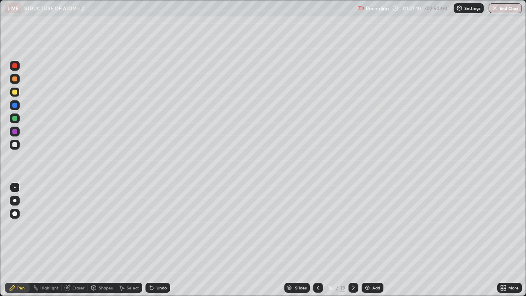
click at [15, 145] on div at bounding box center [14, 144] width 5 height 5
click at [102, 226] on div "Shapes" at bounding box center [106, 288] width 14 height 4
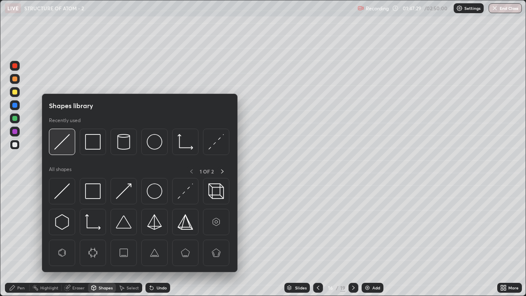
click at [62, 144] on img at bounding box center [62, 142] width 16 height 16
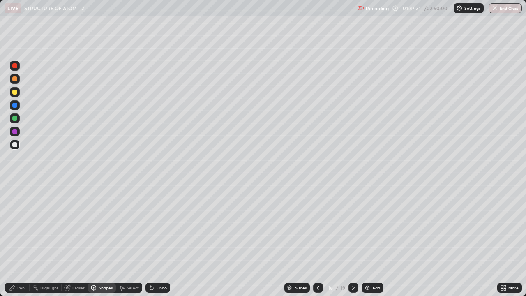
click at [18, 226] on div "Pen" at bounding box center [20, 288] width 7 height 4
click at [45, 226] on div "Highlight" at bounding box center [49, 288] width 18 height 4
click at [15, 226] on icon at bounding box center [12, 287] width 7 height 7
click at [46, 226] on div "Highlight" at bounding box center [49, 288] width 18 height 4
click at [14, 226] on icon at bounding box center [12, 287] width 5 height 5
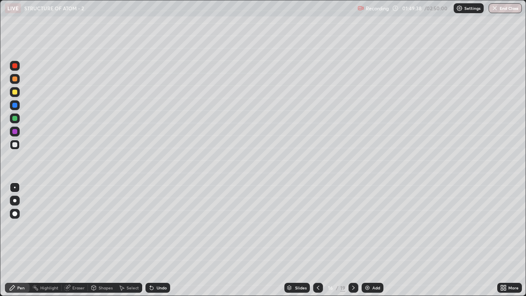
click at [16, 201] on div at bounding box center [15, 201] width 10 height 10
click at [76, 226] on div "Eraser" at bounding box center [78, 288] width 12 height 4
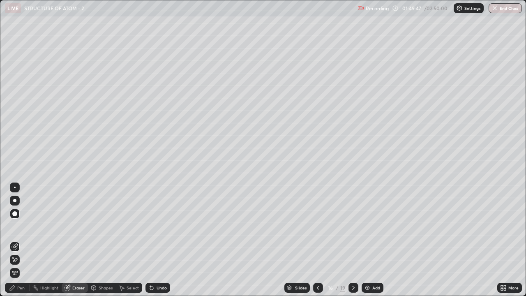
click at [102, 226] on div "Shapes" at bounding box center [106, 288] width 14 height 4
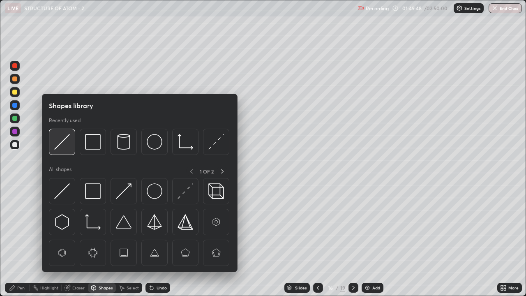
click at [63, 139] on img at bounding box center [62, 142] width 16 height 16
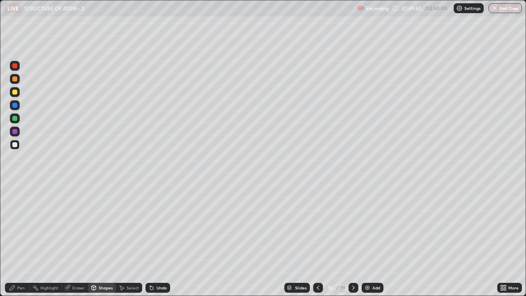
click at [21, 226] on div "Pen" at bounding box center [20, 288] width 7 height 4
click at [15, 187] on div at bounding box center [15, 188] width 2 height 2
click at [16, 201] on div at bounding box center [14, 200] width 3 height 3
click at [15, 199] on div at bounding box center [14, 200] width 3 height 3
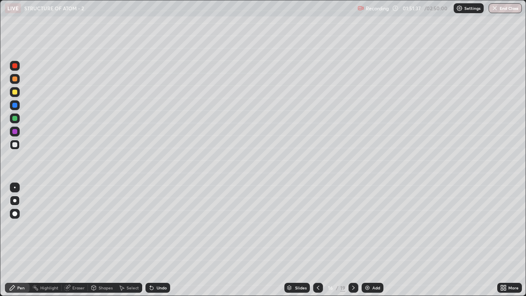
click at [15, 187] on div at bounding box center [15, 188] width 2 height 2
click at [370, 226] on img at bounding box center [367, 287] width 7 height 7
click at [14, 93] on div at bounding box center [14, 92] width 5 height 5
click at [15, 92] on div at bounding box center [14, 92] width 5 height 5
click at [316, 226] on icon at bounding box center [317, 287] width 7 height 7
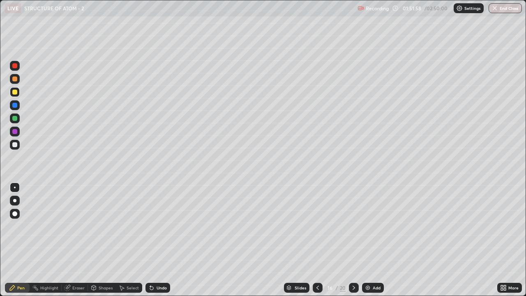
click at [353, 226] on icon at bounding box center [354, 287] width 7 height 7
click at [48, 226] on div "Highlight" at bounding box center [46, 288] width 32 height 10
click at [18, 226] on div "Pen" at bounding box center [20, 288] width 7 height 4
click at [45, 226] on div "Highlight" at bounding box center [49, 288] width 18 height 4
click at [19, 226] on div "Pen" at bounding box center [20, 288] width 7 height 4
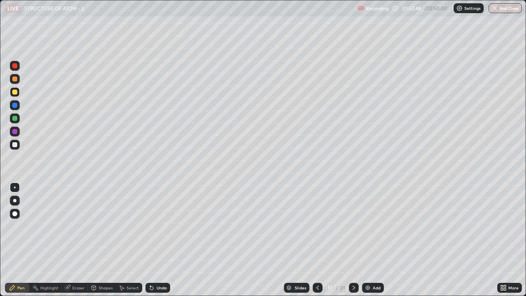
click at [13, 144] on div at bounding box center [14, 144] width 5 height 5
click at [14, 144] on div at bounding box center [14, 144] width 5 height 5
click at [50, 226] on div "Highlight" at bounding box center [49, 288] width 18 height 4
click at [317, 226] on icon at bounding box center [318, 288] width 2 height 4
click at [353, 226] on icon at bounding box center [354, 287] width 7 height 7
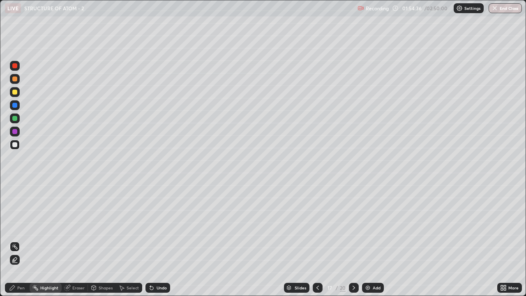
click at [74, 226] on div "Eraser" at bounding box center [78, 288] width 12 height 4
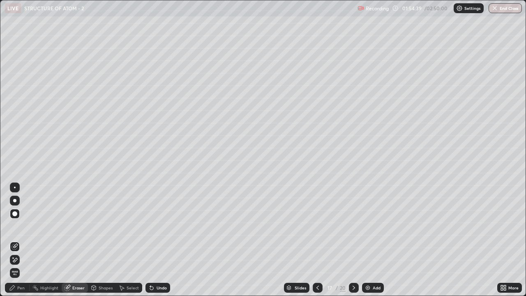
click at [19, 226] on div "Pen" at bounding box center [20, 288] width 7 height 4
click at [19, 226] on div "Pen" at bounding box center [17, 288] width 25 height 10
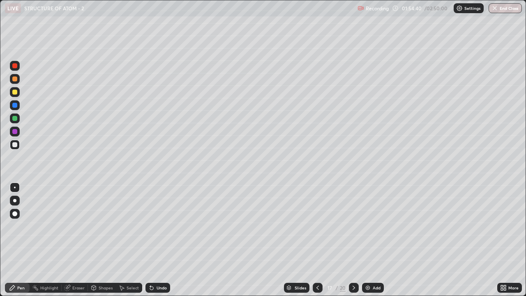
click at [14, 145] on div at bounding box center [14, 144] width 5 height 5
click at [15, 201] on div at bounding box center [14, 200] width 3 height 3
click at [15, 187] on div at bounding box center [15, 188] width 2 height 2
click at [15, 92] on div at bounding box center [14, 92] width 5 height 5
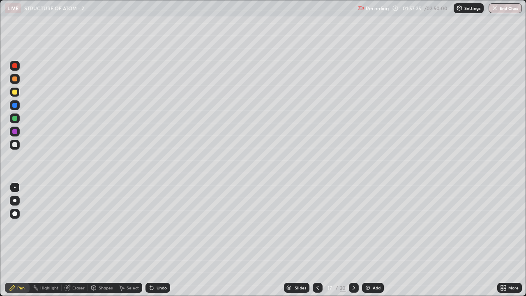
click at [79, 226] on div "Eraser" at bounding box center [78, 288] width 12 height 4
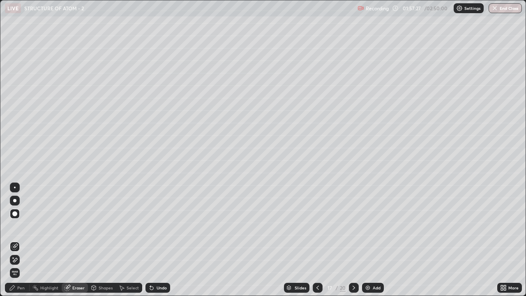
click at [18, 226] on div "Pen" at bounding box center [20, 288] width 7 height 4
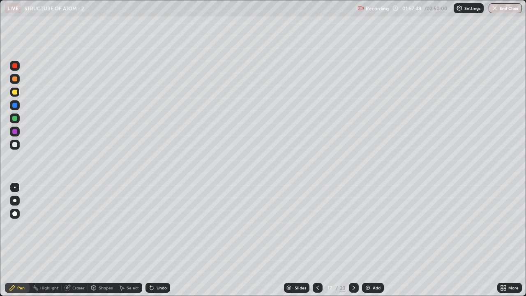
click at [14, 149] on div at bounding box center [15, 145] width 10 height 10
click at [12, 146] on div at bounding box center [14, 144] width 5 height 5
click at [317, 226] on icon at bounding box center [317, 287] width 7 height 7
click at [354, 226] on icon at bounding box center [354, 287] width 7 height 7
click at [317, 226] on icon at bounding box center [317, 287] width 7 height 7
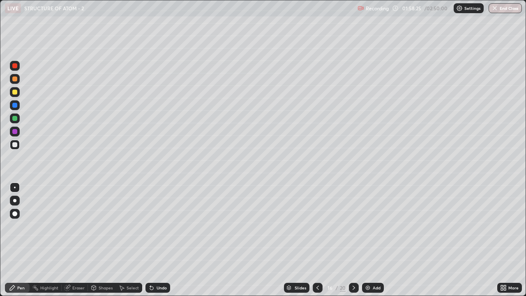
click at [353, 226] on icon at bounding box center [354, 288] width 2 height 4
click at [321, 226] on div at bounding box center [318, 288] width 10 height 10
click at [353, 226] on icon at bounding box center [354, 288] width 2 height 4
click at [15, 201] on div at bounding box center [14, 200] width 3 height 3
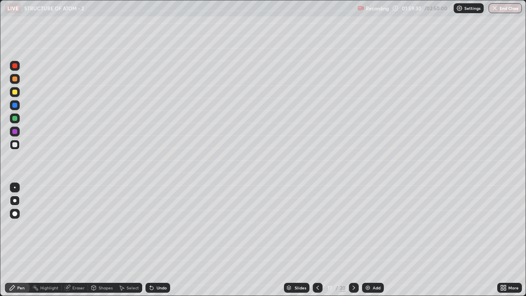
click at [15, 187] on div at bounding box center [15, 188] width 2 height 2
click at [158, 226] on div "Undo" at bounding box center [156, 288] width 28 height 16
click at [15, 95] on div at bounding box center [15, 92] width 10 height 10
click at [14, 92] on div at bounding box center [14, 92] width 5 height 5
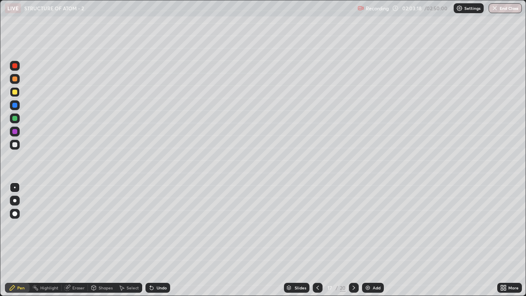
click at [353, 226] on icon at bounding box center [354, 287] width 7 height 7
click at [352, 226] on icon at bounding box center [354, 287] width 7 height 7
click at [46, 226] on div "Highlight" at bounding box center [49, 288] width 18 height 4
click at [47, 226] on div "Highlight" at bounding box center [49, 288] width 18 height 4
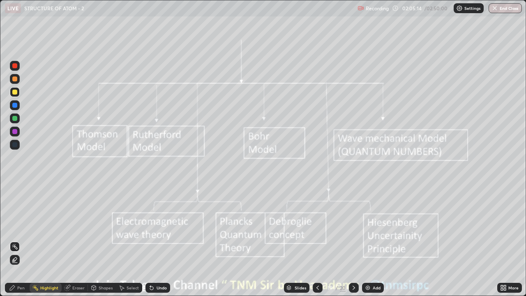
click at [352, 226] on icon at bounding box center [354, 287] width 7 height 7
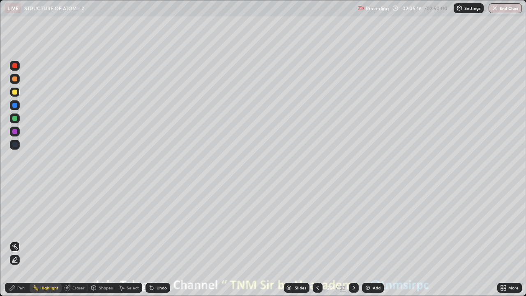
click at [19, 226] on div "Pen" at bounding box center [20, 288] width 7 height 4
click at [15, 93] on div at bounding box center [14, 92] width 5 height 5
click at [81, 226] on div "Eraser" at bounding box center [78, 288] width 12 height 4
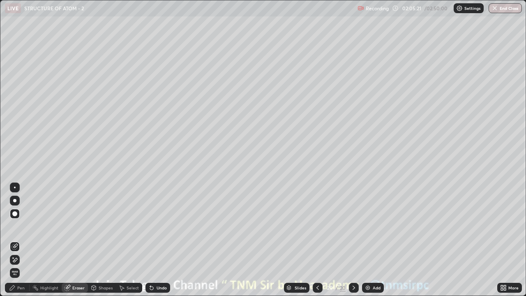
click at [16, 226] on span "Erase all" at bounding box center [14, 273] width 9 height 5
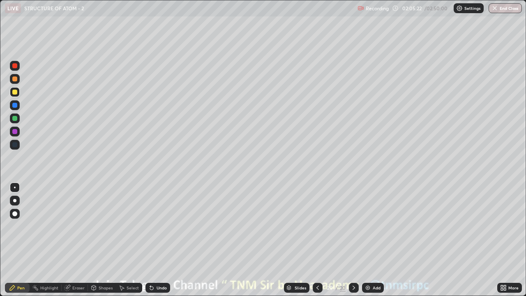
click at [318, 226] on icon at bounding box center [317, 287] width 7 height 7
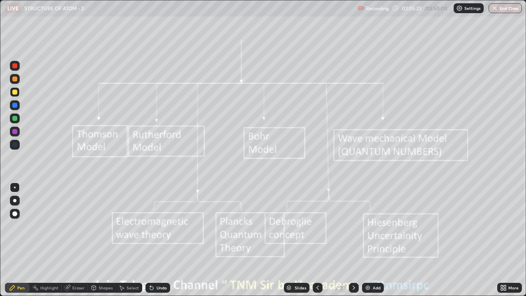
click at [373, 226] on div "Add" at bounding box center [377, 288] width 8 height 4
click at [15, 146] on div at bounding box center [14, 144] width 5 height 5
click at [101, 226] on div "Shapes" at bounding box center [106, 288] width 14 height 4
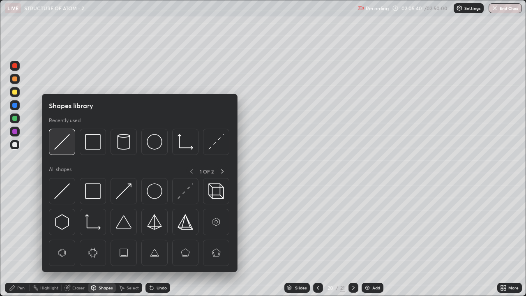
click at [67, 144] on img at bounding box center [62, 142] width 16 height 16
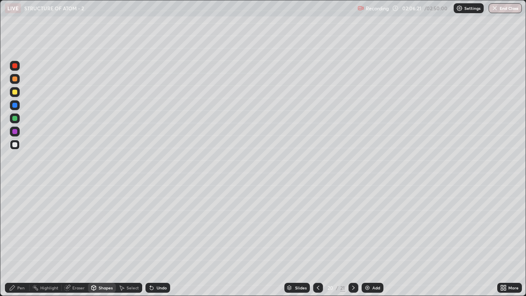
click at [100, 226] on div "Shapes" at bounding box center [106, 288] width 14 height 4
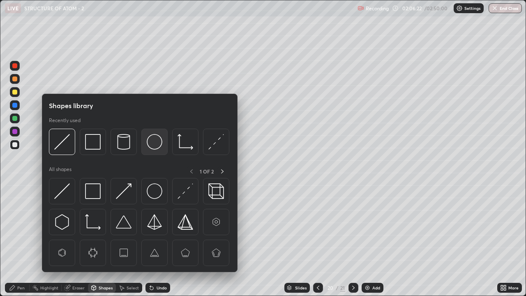
click at [149, 143] on img at bounding box center [155, 142] width 16 height 16
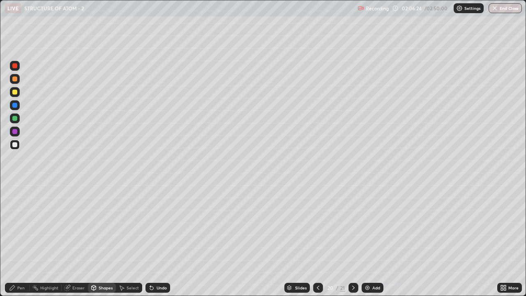
click at [21, 226] on div "Pen" at bounding box center [20, 288] width 7 height 4
click at [44, 226] on div "Highlight" at bounding box center [46, 288] width 32 height 10
click at [44, 226] on div "Highlight" at bounding box center [49, 288] width 18 height 4
click at [21, 226] on div "Pen" at bounding box center [20, 288] width 7 height 4
click at [15, 187] on div at bounding box center [15, 188] width 2 height 2
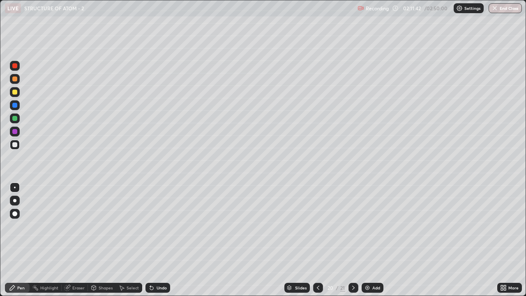
click at [15, 201] on div at bounding box center [14, 200] width 3 height 3
click at [16, 200] on div at bounding box center [14, 200] width 3 height 3
click at [82, 226] on div "Eraser" at bounding box center [78, 288] width 12 height 4
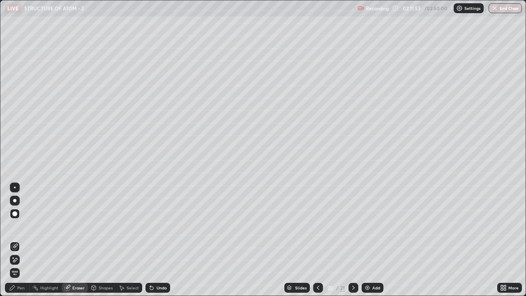
click at [22, 226] on div "Pen" at bounding box center [20, 288] width 7 height 4
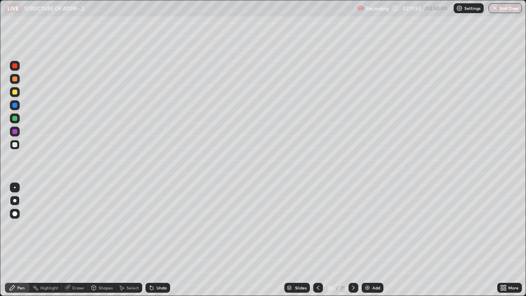
click at [21, 226] on div "Pen" at bounding box center [20, 288] width 7 height 4
click at [16, 93] on div at bounding box center [14, 92] width 5 height 5
click at [13, 93] on div at bounding box center [14, 92] width 5 height 5
click at [50, 226] on div "Highlight" at bounding box center [49, 288] width 18 height 4
click at [16, 226] on icon at bounding box center [15, 259] width 4 height 4
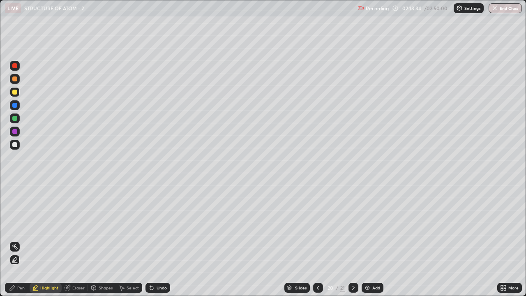
click at [14, 78] on div at bounding box center [14, 78] width 5 height 5
click at [12, 79] on div at bounding box center [14, 78] width 5 height 5
click at [16, 226] on div "Pen" at bounding box center [17, 288] width 25 height 10
click at [15, 146] on div at bounding box center [14, 144] width 5 height 5
click at [16, 145] on div at bounding box center [14, 144] width 5 height 5
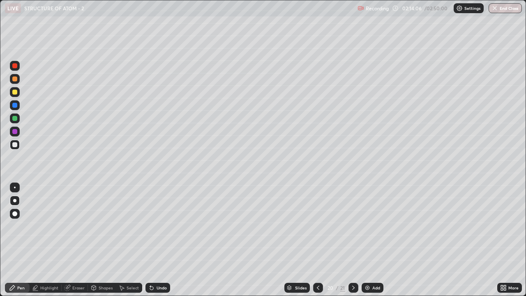
click at [42, 226] on div "Highlight" at bounding box center [49, 288] width 18 height 4
click at [14, 226] on icon at bounding box center [14, 246] width 1 height 1
click at [15, 226] on icon at bounding box center [12, 287] width 7 height 7
click at [14, 226] on icon at bounding box center [12, 287] width 7 height 7
click at [15, 187] on div at bounding box center [15, 188] width 2 height 2
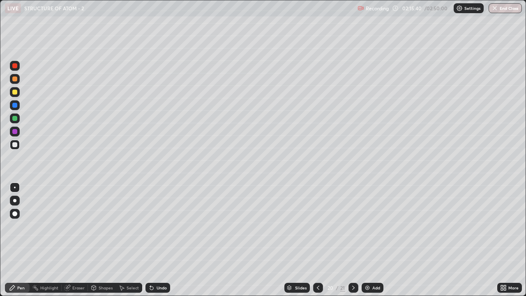
click at [15, 187] on div at bounding box center [15, 188] width 2 height 2
click at [352, 226] on icon at bounding box center [353, 288] width 2 height 4
click at [318, 226] on icon at bounding box center [318, 287] width 7 height 7
click at [371, 226] on div "Add" at bounding box center [373, 288] width 22 height 10
click at [105, 226] on div "Shapes" at bounding box center [106, 288] width 14 height 4
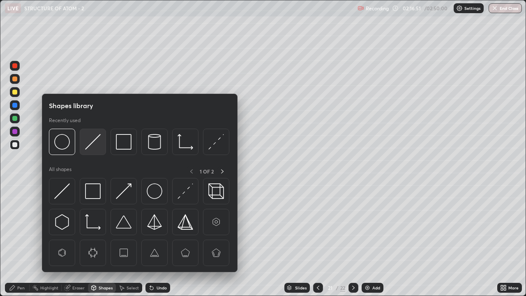
click at [94, 141] on img at bounding box center [93, 142] width 16 height 16
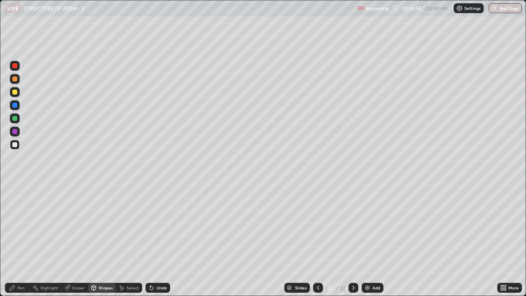
click at [20, 226] on div "Pen" at bounding box center [17, 288] width 25 height 10
click at [106, 226] on div "Shapes" at bounding box center [106, 288] width 14 height 4
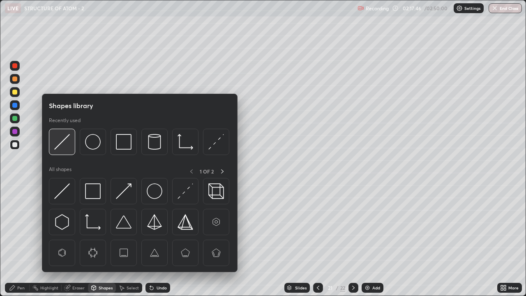
click at [62, 148] on img at bounding box center [62, 142] width 16 height 16
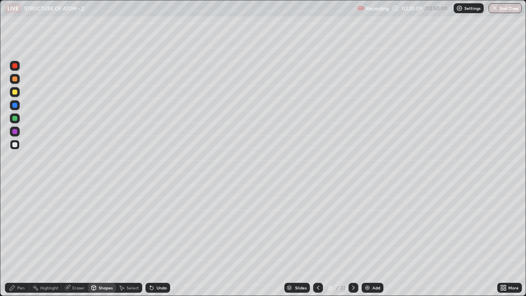
click at [105, 226] on div "Shapes" at bounding box center [106, 288] width 14 height 4
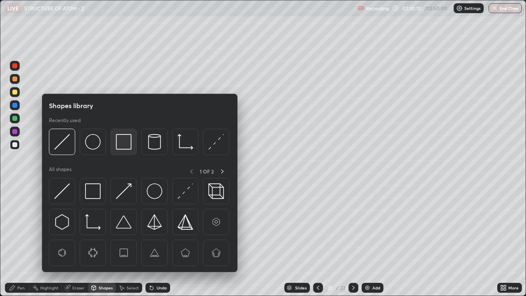
click at [124, 144] on img at bounding box center [124, 142] width 16 height 16
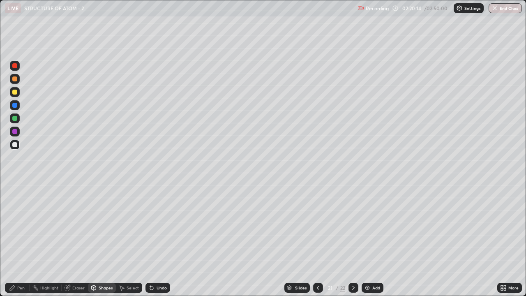
click at [15, 226] on icon at bounding box center [12, 287] width 7 height 7
click at [319, 226] on icon at bounding box center [318, 287] width 7 height 7
click at [352, 226] on icon at bounding box center [353, 287] width 7 height 7
click at [74, 226] on div "Eraser" at bounding box center [78, 288] width 12 height 4
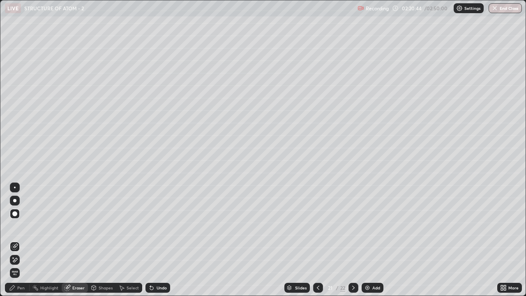
click at [19, 226] on div "Pen" at bounding box center [20, 288] width 7 height 4
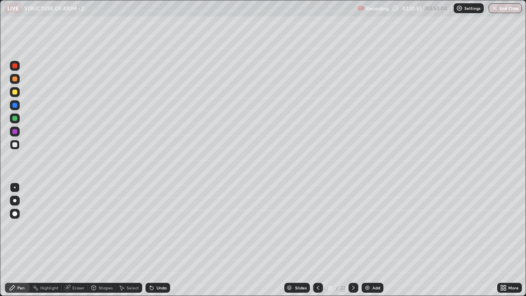
click at [103, 226] on div "Shapes" at bounding box center [106, 288] width 14 height 4
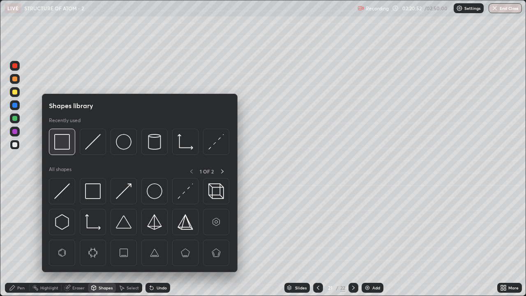
click at [60, 144] on img at bounding box center [62, 142] width 16 height 16
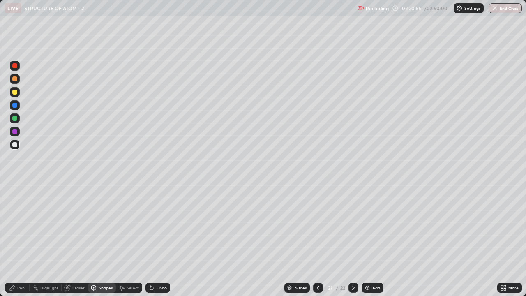
click at [17, 226] on div "Pen" at bounding box center [20, 288] width 7 height 4
click at [15, 187] on div at bounding box center [15, 188] width 2 height 2
click at [76, 226] on div "Eraser" at bounding box center [78, 288] width 12 height 4
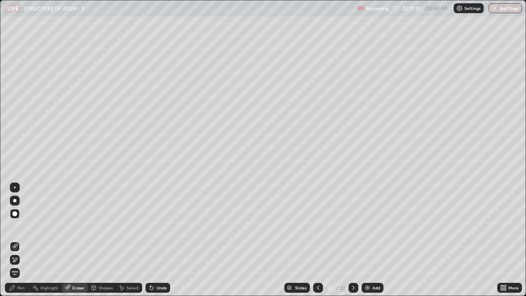
click at [16, 226] on div "Pen" at bounding box center [17, 288] width 25 height 10
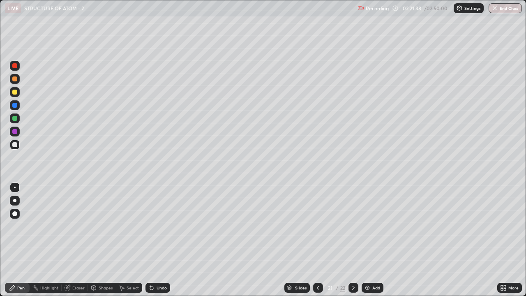
click at [99, 226] on div "Shapes" at bounding box center [106, 288] width 14 height 4
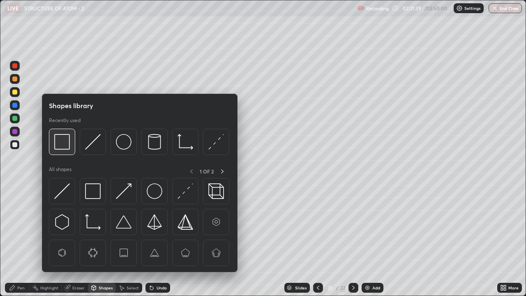
click at [66, 143] on img at bounding box center [62, 142] width 16 height 16
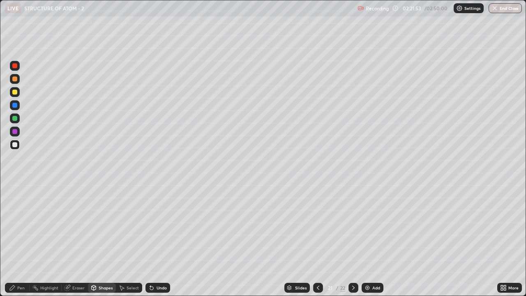
click at [17, 226] on div "Pen" at bounding box center [17, 288] width 25 height 10
click at [16, 93] on div at bounding box center [14, 92] width 5 height 5
click at [14, 92] on div at bounding box center [14, 92] width 5 height 5
click at [79, 226] on div "Eraser" at bounding box center [78, 288] width 12 height 4
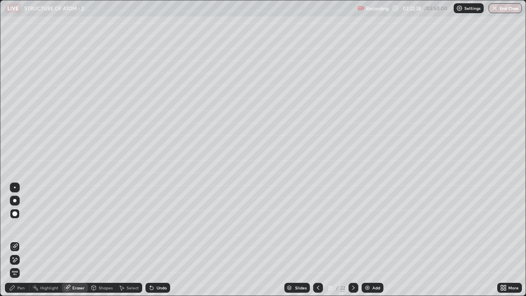
click at [16, 226] on div "Pen" at bounding box center [17, 288] width 25 height 10
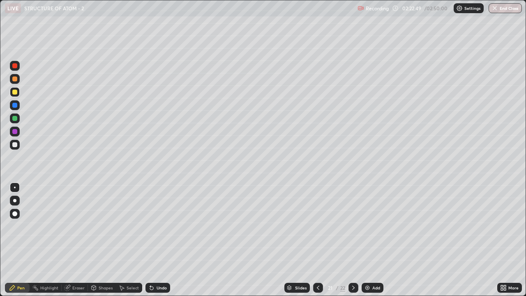
click at [77, 226] on div "Eraser" at bounding box center [78, 288] width 12 height 4
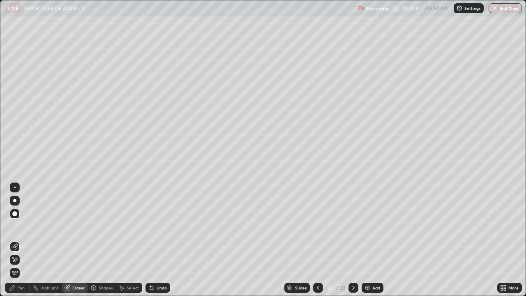
click at [20, 226] on div "Pen" at bounding box center [20, 288] width 7 height 4
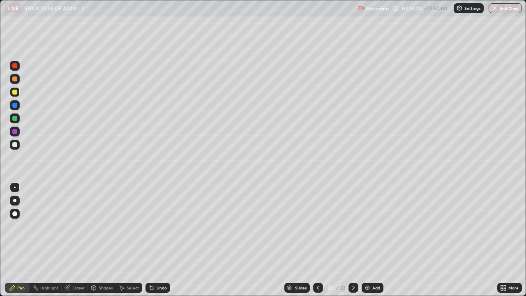
click at [50, 226] on div "Highlight" at bounding box center [49, 288] width 18 height 4
click at [16, 226] on icon at bounding box center [15, 260] width 7 height 7
click at [14, 226] on icon at bounding box center [12, 287] width 7 height 7
click at [12, 144] on div at bounding box center [14, 144] width 5 height 5
click at [15, 187] on div at bounding box center [15, 188] width 2 height 2
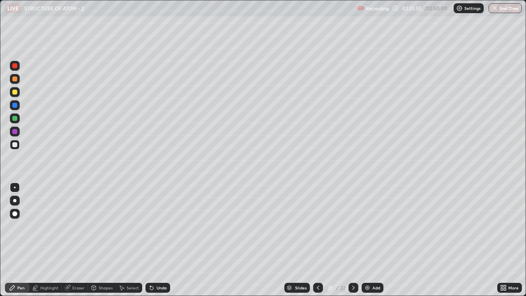
click at [76, 226] on div "Eraser" at bounding box center [78, 288] width 12 height 4
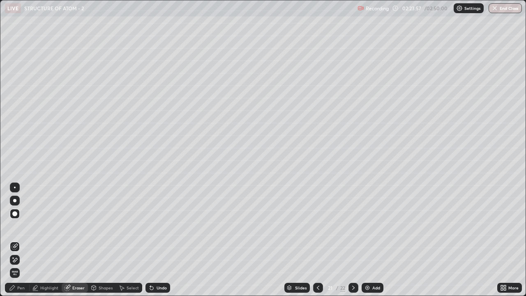
click at [20, 226] on div "Pen" at bounding box center [20, 288] width 7 height 4
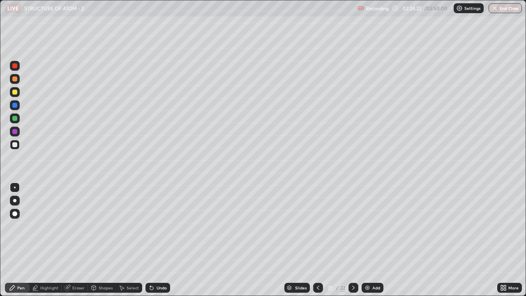
click at [17, 93] on div at bounding box center [14, 92] width 5 height 5
click at [15, 91] on div at bounding box center [14, 92] width 5 height 5
click at [44, 226] on div "Highlight" at bounding box center [49, 288] width 18 height 4
click at [45, 226] on div "Highlight" at bounding box center [49, 288] width 18 height 4
click at [15, 226] on icon at bounding box center [15, 246] width 7 height 7
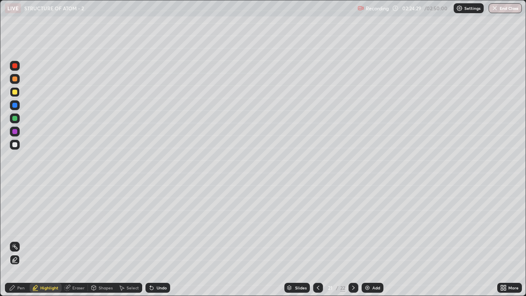
click at [13, 226] on circle at bounding box center [12, 246] width 1 height 1
click at [55, 226] on div "Highlight" at bounding box center [49, 288] width 18 height 4
click at [318, 226] on icon at bounding box center [318, 287] width 7 height 7
click at [354, 226] on icon at bounding box center [353, 288] width 2 height 4
click at [16, 226] on div "Pen" at bounding box center [17, 288] width 25 height 10
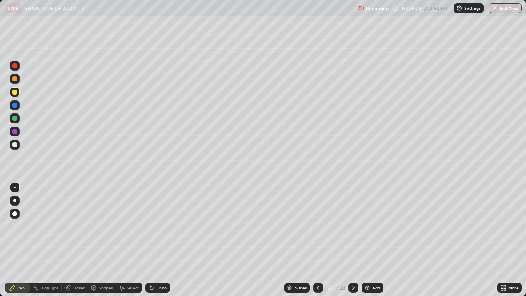
click at [55, 226] on div "Highlight" at bounding box center [46, 288] width 32 height 10
click at [14, 226] on icon at bounding box center [15, 260] width 2 height 2
click at [20, 226] on div "Pen" at bounding box center [17, 288] width 25 height 10
click at [15, 187] on div at bounding box center [15, 188] width 2 height 2
click at [17, 184] on div at bounding box center [15, 188] width 10 height 10
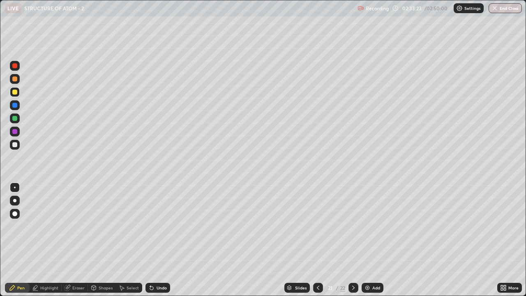
click at [353, 226] on icon at bounding box center [353, 287] width 7 height 7
click at [108, 226] on div "Shapes" at bounding box center [106, 288] width 14 height 4
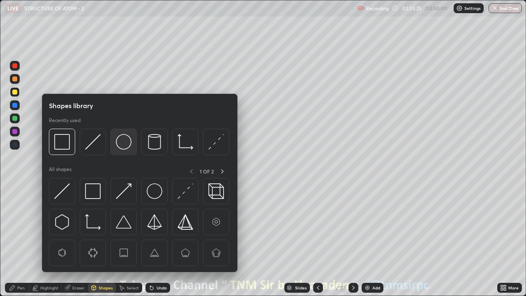
click at [122, 147] on img at bounding box center [124, 142] width 16 height 16
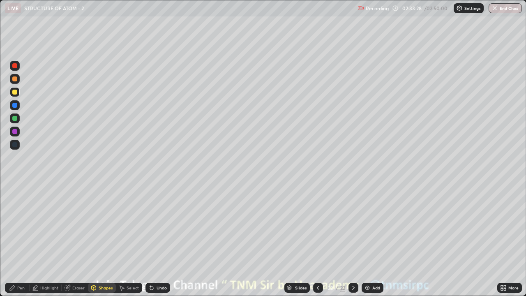
click at [20, 226] on div "Pen" at bounding box center [20, 288] width 7 height 4
click at [103, 226] on div "Shapes" at bounding box center [106, 288] width 14 height 4
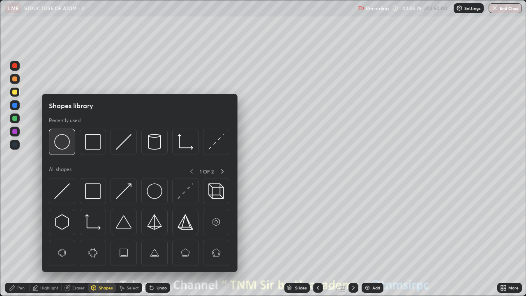
click at [65, 143] on img at bounding box center [62, 142] width 16 height 16
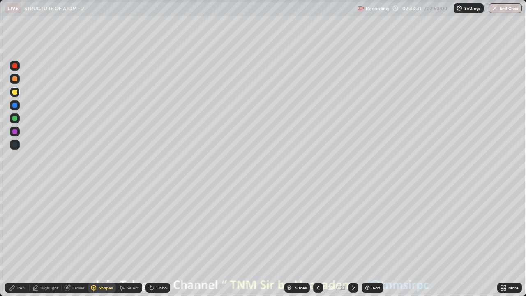
click at [19, 226] on div "Pen" at bounding box center [20, 288] width 7 height 4
click at [14, 90] on div at bounding box center [14, 92] width 5 height 5
click at [106, 226] on div "Shapes" at bounding box center [106, 288] width 14 height 4
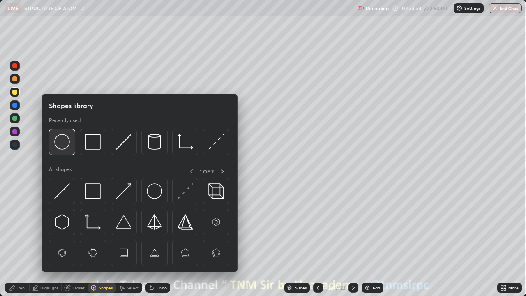
click at [63, 142] on img at bounding box center [62, 142] width 16 height 16
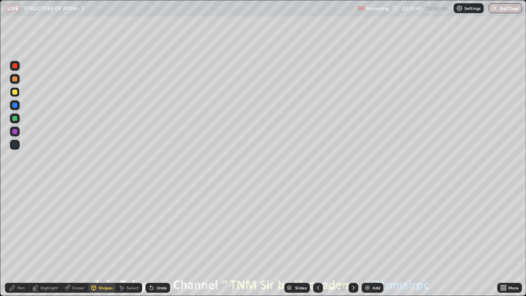
click at [160, 226] on div "Undo" at bounding box center [162, 288] width 10 height 4
click at [103, 226] on div "Shapes" at bounding box center [106, 288] width 14 height 4
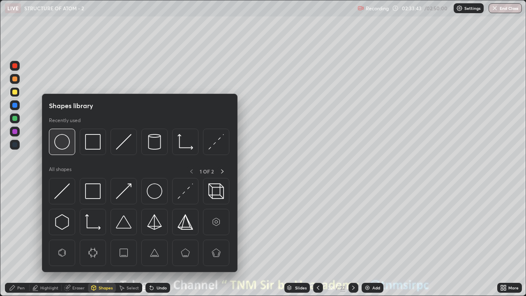
click at [65, 143] on img at bounding box center [62, 142] width 16 height 16
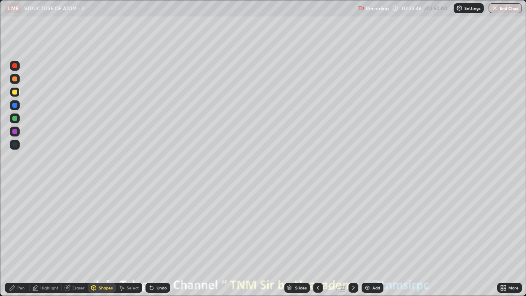
click at [159, 226] on div "Undo" at bounding box center [162, 288] width 10 height 4
click at [103, 226] on div "Shapes" at bounding box center [102, 288] width 28 height 10
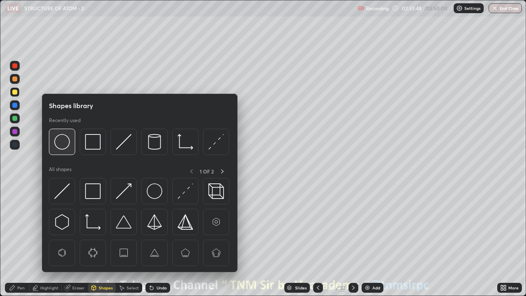
click at [65, 141] on img at bounding box center [62, 142] width 16 height 16
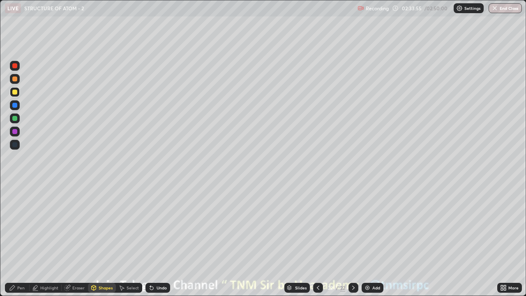
click at [45, 226] on div "Highlight" at bounding box center [49, 288] width 18 height 4
click at [317, 226] on icon at bounding box center [318, 288] width 2 height 4
click at [316, 226] on icon at bounding box center [318, 287] width 7 height 7
click at [349, 226] on div at bounding box center [354, 288] width 10 height 10
click at [21, 226] on div "Pen" at bounding box center [20, 288] width 7 height 4
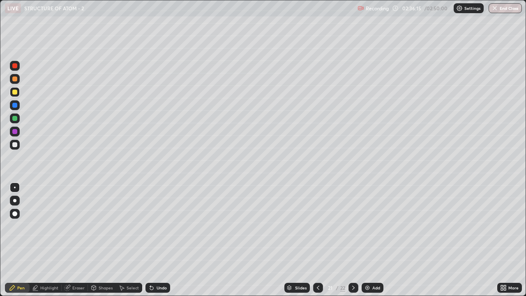
click at [15, 187] on div at bounding box center [15, 188] width 2 height 2
click at [79, 226] on div "Eraser" at bounding box center [78, 288] width 12 height 4
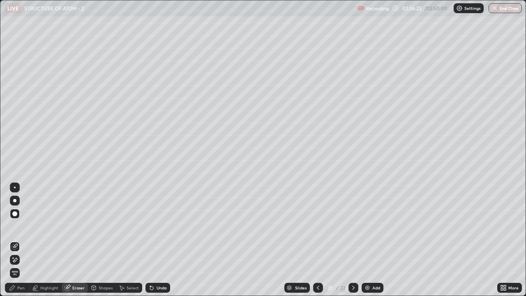
click at [22, 226] on div "Pen" at bounding box center [20, 288] width 7 height 4
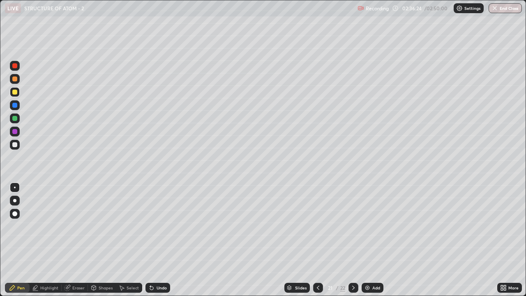
click at [19, 226] on div "Pen" at bounding box center [20, 288] width 7 height 4
click at [353, 226] on icon at bounding box center [353, 287] width 7 height 7
click at [76, 226] on div "Eraser" at bounding box center [78, 288] width 12 height 4
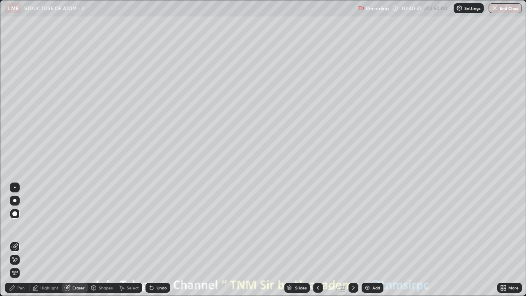
click at [21, 226] on div "Pen" at bounding box center [20, 288] width 7 height 4
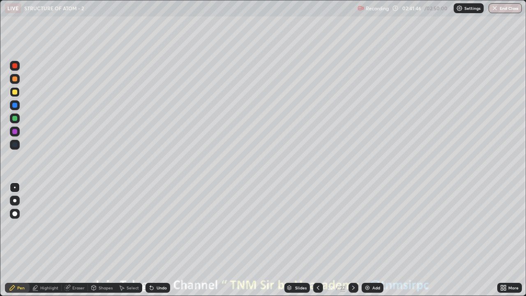
click at [104, 226] on div "Shapes" at bounding box center [106, 288] width 14 height 4
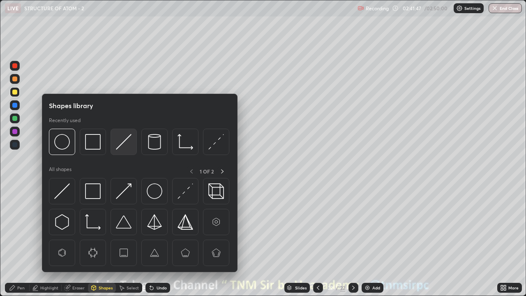
click at [119, 143] on img at bounding box center [124, 142] width 16 height 16
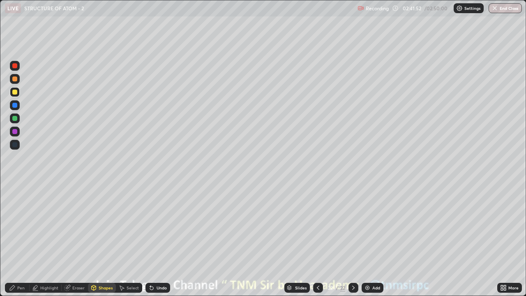
click at [20, 226] on div "Pen" at bounding box center [20, 288] width 7 height 4
click at [199, 13] on div "LIVE STRUCTURE OF ATOM - 2" at bounding box center [179, 8] width 349 height 16
click at [15, 79] on div at bounding box center [14, 78] width 5 height 5
click at [106, 226] on div "Shapes" at bounding box center [106, 288] width 14 height 4
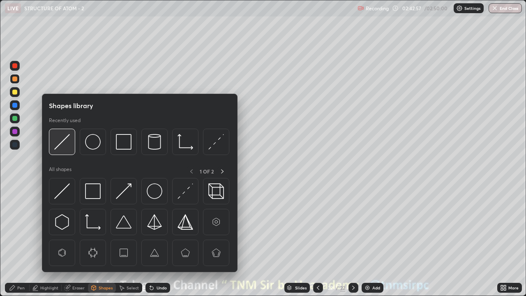
click at [68, 143] on img at bounding box center [62, 142] width 16 height 16
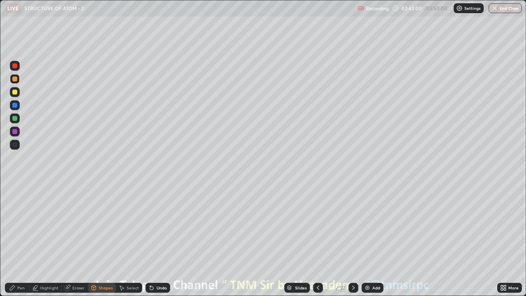
click at [18, 226] on div "Pen" at bounding box center [20, 288] width 7 height 4
click at [16, 93] on div at bounding box center [14, 92] width 5 height 5
click at [16, 92] on div at bounding box center [14, 92] width 5 height 5
click at [367, 226] on img at bounding box center [367, 287] width 7 height 7
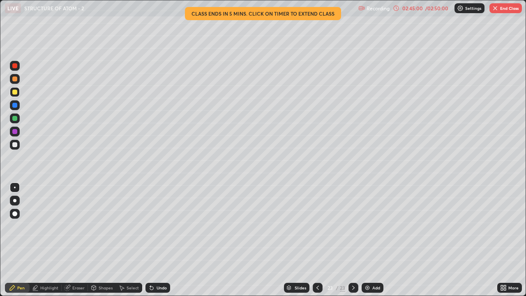
click at [16, 146] on div at bounding box center [14, 144] width 5 height 5
click at [14, 145] on div at bounding box center [14, 144] width 5 height 5
click at [15, 201] on div at bounding box center [14, 200] width 3 height 3
click at [16, 200] on div at bounding box center [14, 200] width 3 height 3
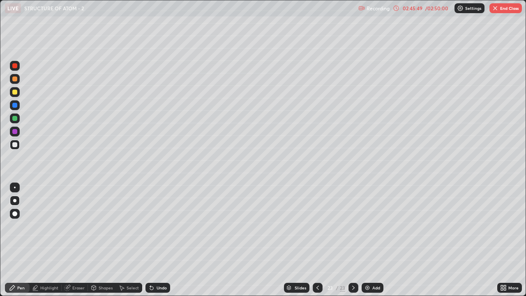
click at [313, 226] on div at bounding box center [318, 288] width 10 height 10
click at [352, 226] on icon at bounding box center [353, 288] width 2 height 4
click at [75, 226] on div "Eraser" at bounding box center [78, 288] width 12 height 4
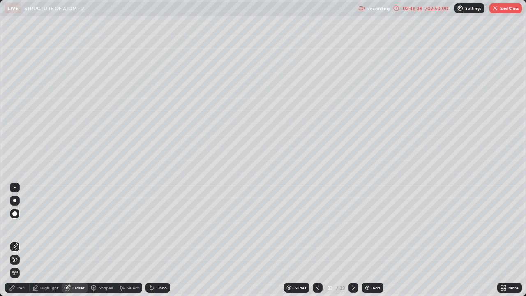
click at [18, 226] on div "Pen" at bounding box center [20, 288] width 7 height 4
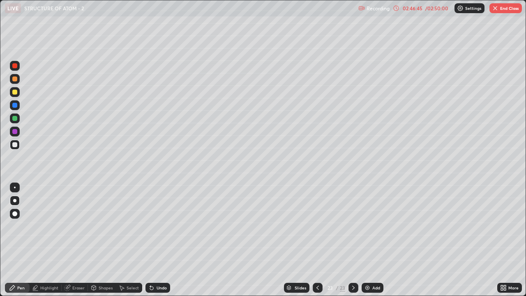
click at [75, 226] on div "Eraser" at bounding box center [78, 288] width 12 height 4
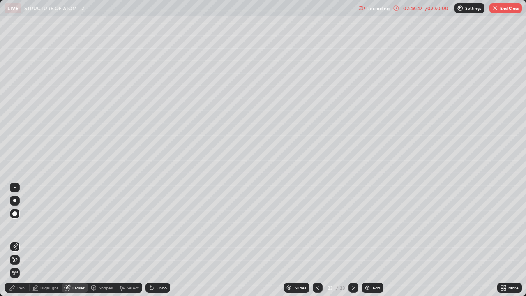
click at [18, 226] on div "Pen" at bounding box center [20, 288] width 7 height 4
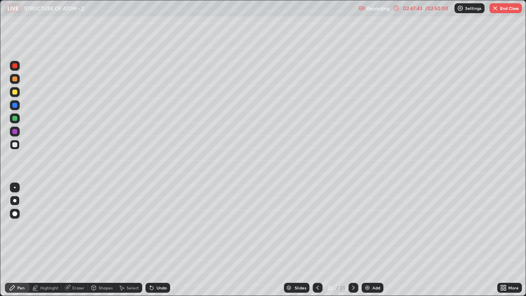
click at [16, 93] on div at bounding box center [14, 92] width 5 height 5
click at [15, 92] on div at bounding box center [14, 92] width 5 height 5
click at [18, 188] on div at bounding box center [15, 188] width 10 height 10
click at [15, 187] on div at bounding box center [15, 188] width 2 height 2
click at [14, 145] on div at bounding box center [14, 144] width 5 height 5
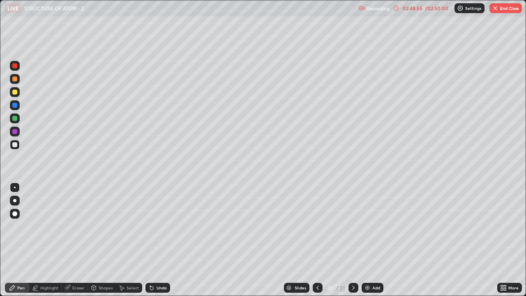
click at [99, 226] on div "Shapes" at bounding box center [106, 288] width 14 height 4
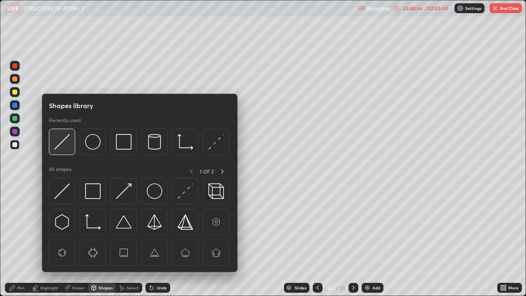
click at [62, 138] on img at bounding box center [62, 142] width 16 height 16
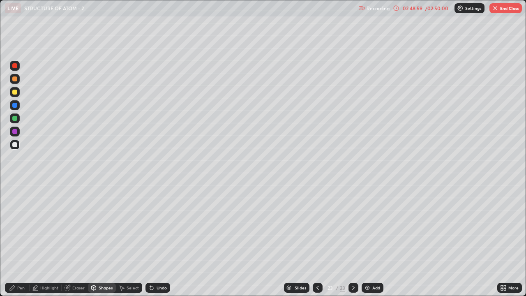
click at [19, 226] on div "Pen" at bounding box center [20, 288] width 7 height 4
click at [18, 226] on div "Pen" at bounding box center [20, 288] width 7 height 4
click at [79, 226] on div "Eraser" at bounding box center [78, 288] width 12 height 4
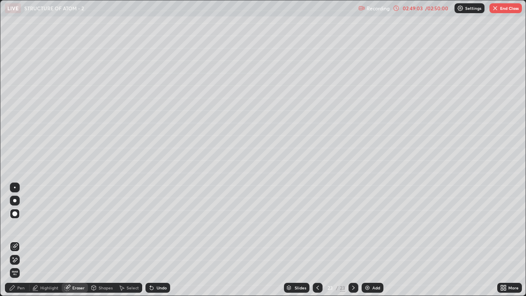
click at [18, 226] on div "Pen" at bounding box center [20, 288] width 7 height 4
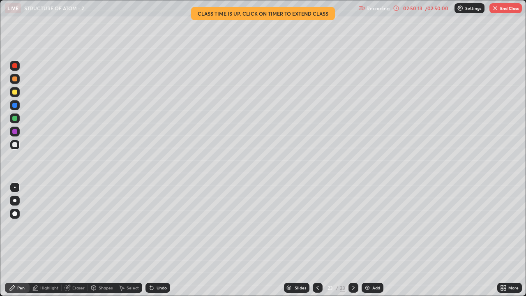
click at [317, 226] on icon at bounding box center [317, 287] width 7 height 7
click at [318, 226] on icon at bounding box center [317, 287] width 7 height 7
click at [50, 226] on div "Highlight" at bounding box center [49, 288] width 18 height 4
click at [44, 226] on div "Highlight" at bounding box center [49, 288] width 18 height 4
click at [15, 226] on icon at bounding box center [15, 246] width 7 height 7
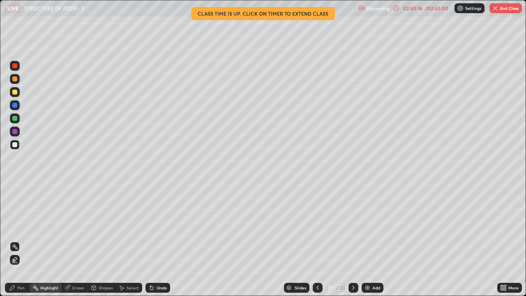
click at [15, 226] on icon at bounding box center [15, 246] width 7 height 7
click at [354, 226] on icon at bounding box center [353, 287] width 7 height 7
click at [352, 226] on icon at bounding box center [353, 287] width 7 height 7
click at [353, 226] on icon at bounding box center [353, 287] width 7 height 7
click at [20, 226] on div "Pen" at bounding box center [20, 288] width 7 height 4
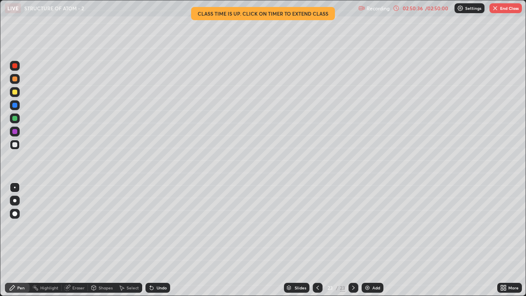
click at [104, 226] on div "Shapes" at bounding box center [106, 288] width 14 height 4
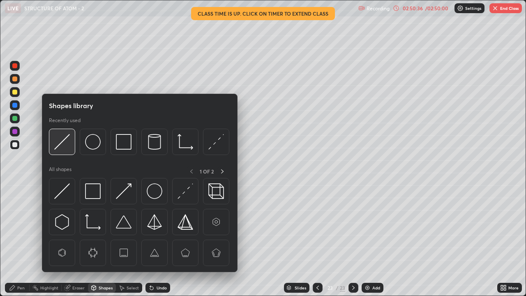
click at [67, 141] on img at bounding box center [62, 142] width 16 height 16
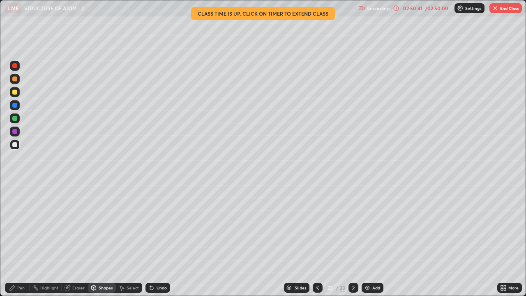
click at [17, 226] on div "Pen" at bounding box center [20, 288] width 7 height 4
click at [16, 226] on div "Pen" at bounding box center [17, 288] width 25 height 10
click at [16, 145] on div at bounding box center [14, 144] width 5 height 5
click at [73, 226] on div "Eraser" at bounding box center [78, 288] width 12 height 4
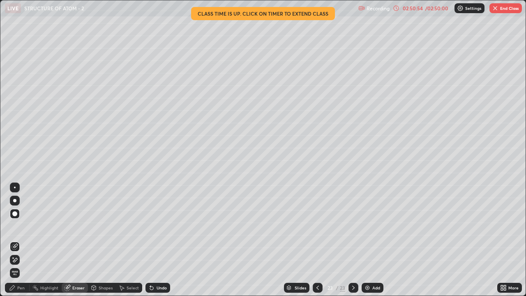
click at [17, 226] on div "Pen" at bounding box center [20, 288] width 7 height 4
click at [16, 226] on div "Pen" at bounding box center [17, 288] width 25 height 10
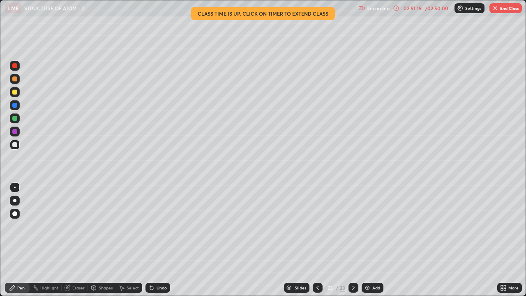
click at [131, 226] on div "Select" at bounding box center [133, 288] width 12 height 4
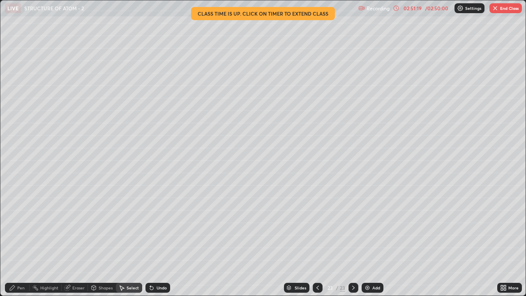
click at [132, 226] on div "Select" at bounding box center [133, 288] width 12 height 4
click at [130, 226] on div "Select" at bounding box center [133, 288] width 12 height 4
click at [159, 226] on div "Undo" at bounding box center [162, 288] width 10 height 4
click at [158, 226] on div "Undo" at bounding box center [162, 288] width 10 height 4
click at [159, 226] on div "Undo" at bounding box center [162, 288] width 10 height 4
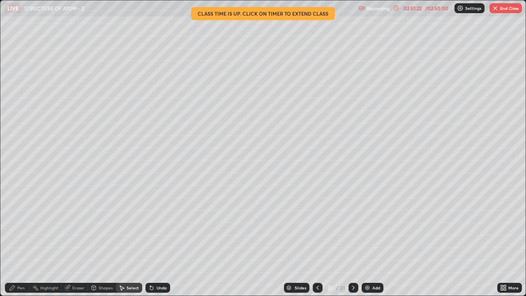
click at [161, 226] on div "Undo" at bounding box center [162, 288] width 10 height 4
click at [20, 226] on div "Pen" at bounding box center [20, 288] width 7 height 4
click at [16, 226] on div "Pen" at bounding box center [17, 288] width 25 height 10
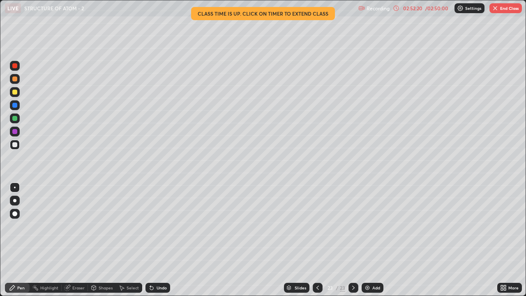
click at [370, 226] on div "Add" at bounding box center [373, 288] width 22 height 10
click at [503, 9] on button "End Class" at bounding box center [506, 8] width 32 height 10
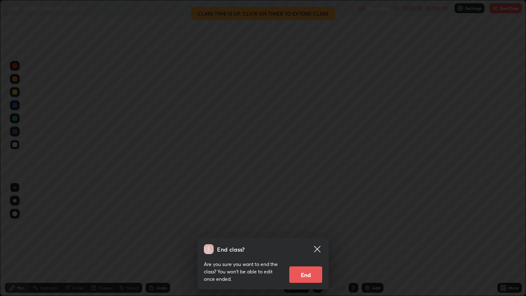
click at [310, 226] on button "End" at bounding box center [305, 274] width 33 height 16
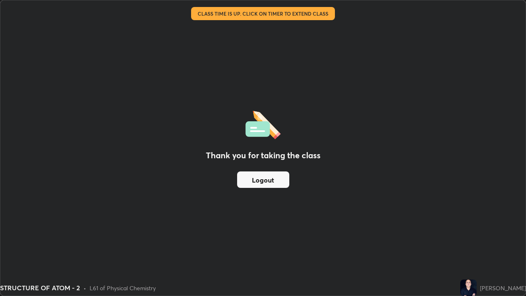
click at [271, 181] on button "Logout" at bounding box center [263, 179] width 52 height 16
click at [259, 182] on button "Logout" at bounding box center [263, 179] width 52 height 16
click at [247, 183] on button "Logout" at bounding box center [263, 179] width 52 height 16
